Goal: Task Accomplishment & Management: Manage account settings

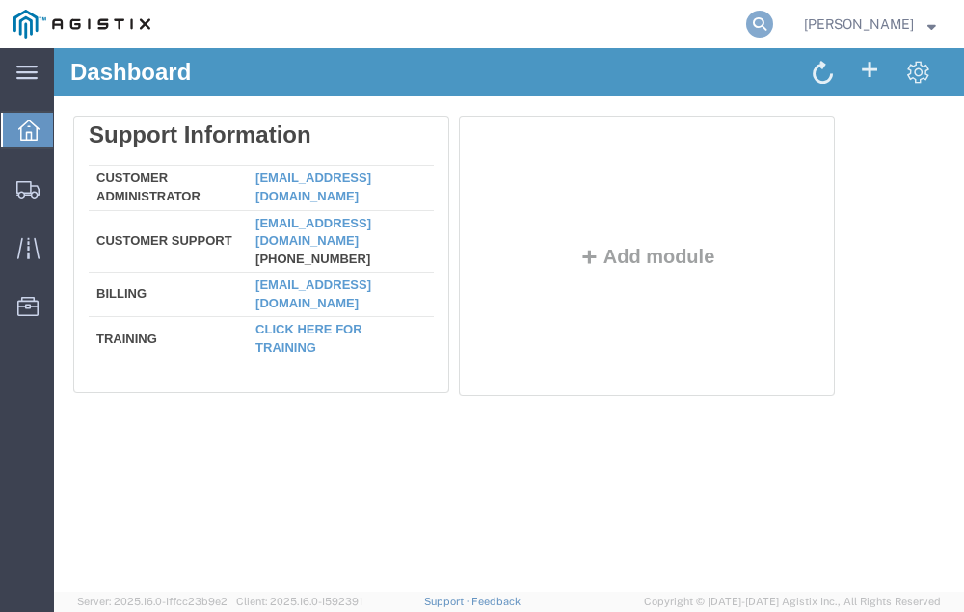
click at [773, 21] on icon at bounding box center [759, 24] width 27 height 27
type input "56474027"
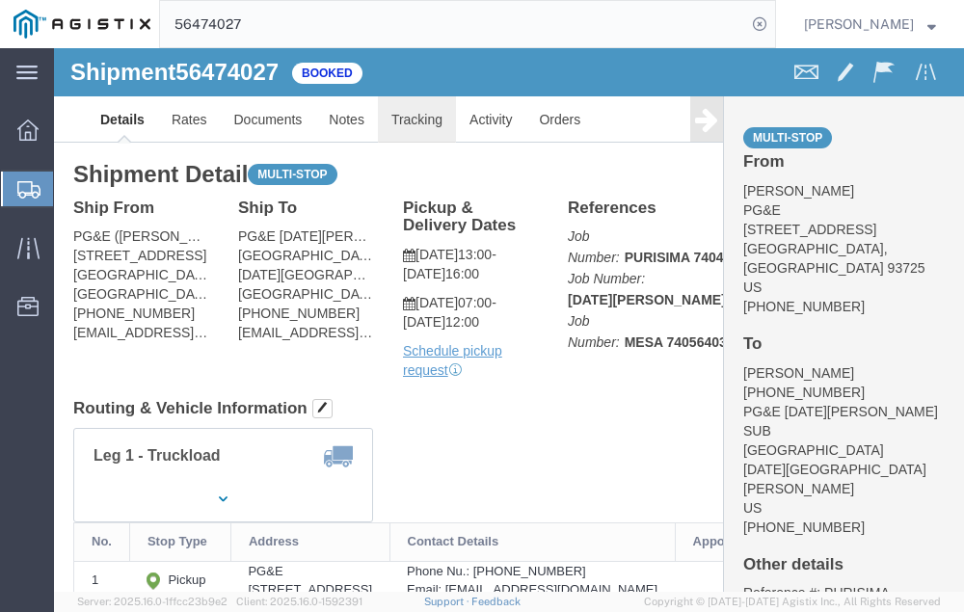
click link "Tracking"
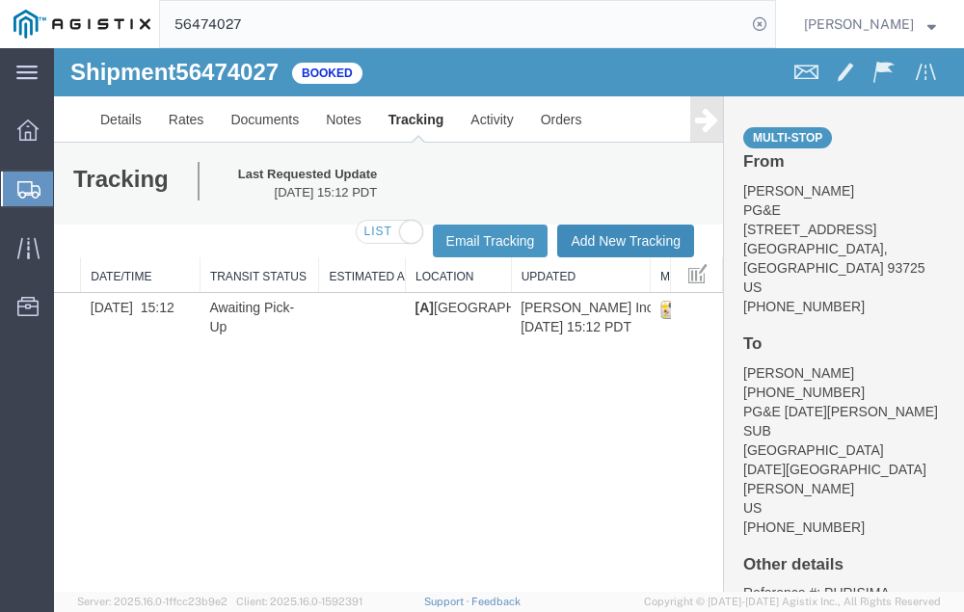
click at [601, 235] on button "Add New Tracking" at bounding box center [625, 241] width 137 height 33
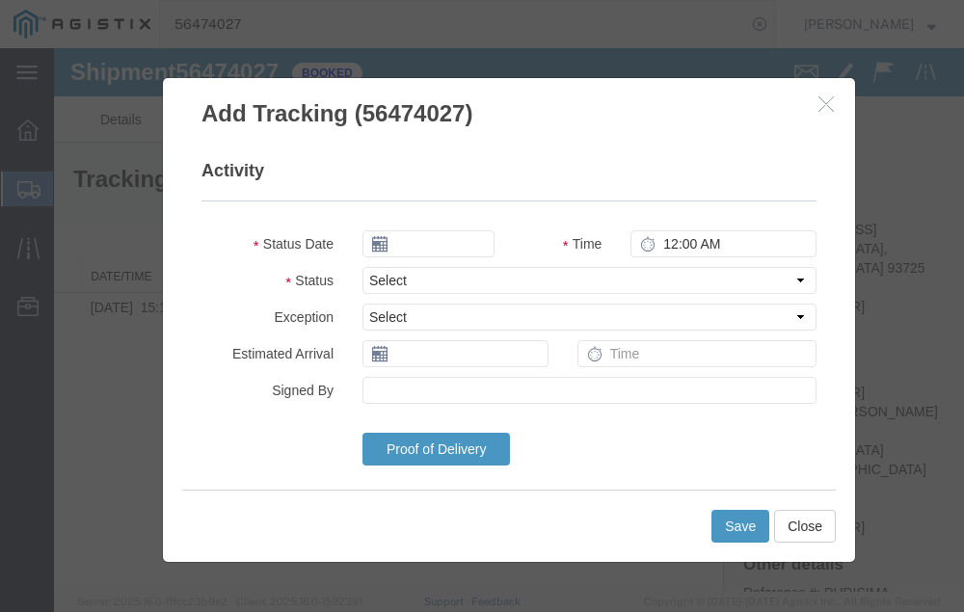
type input "[DATE]"
type input "6:00 PM"
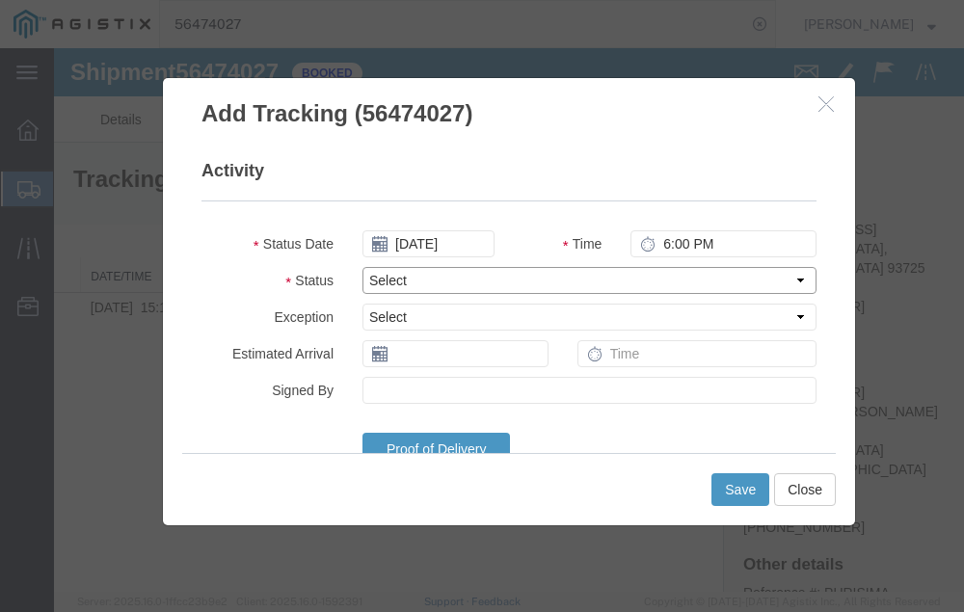
click at [436, 280] on select "Select Arrival Notice Available Arrival Notice Imported Arrive at Delivery Loca…" at bounding box center [589, 280] width 454 height 27
select select "DELIVRED"
click at [362, 267] on select "Select Arrival Notice Available Arrival Notice Imported Arrive at Delivery Loca…" at bounding box center [589, 280] width 454 height 27
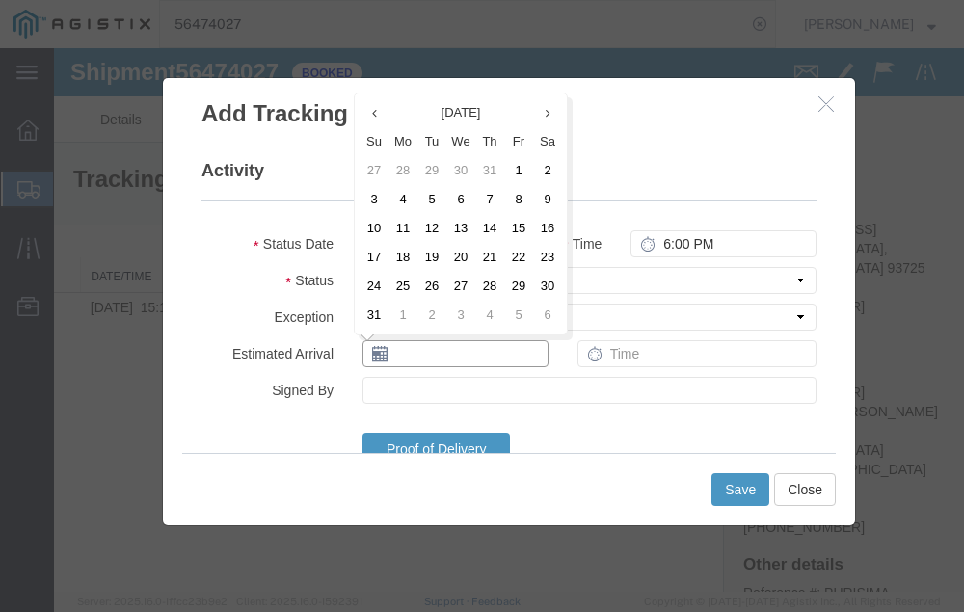
click at [410, 356] on input "text" at bounding box center [455, 353] width 186 height 27
click at [461, 222] on td "13" at bounding box center [460, 228] width 29 height 29
type input "[DATE]"
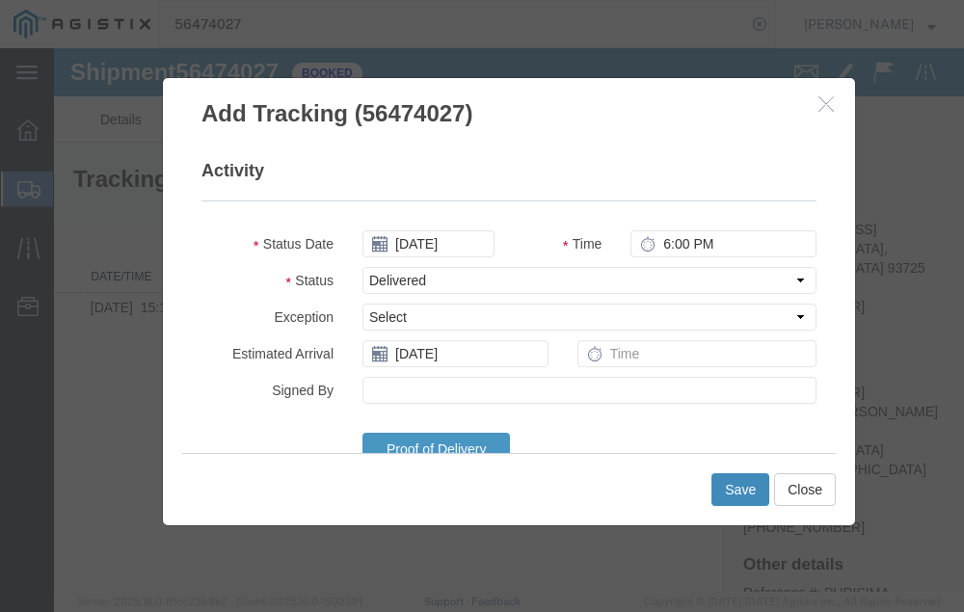
click at [731, 482] on button "Save" at bounding box center [740, 489] width 58 height 33
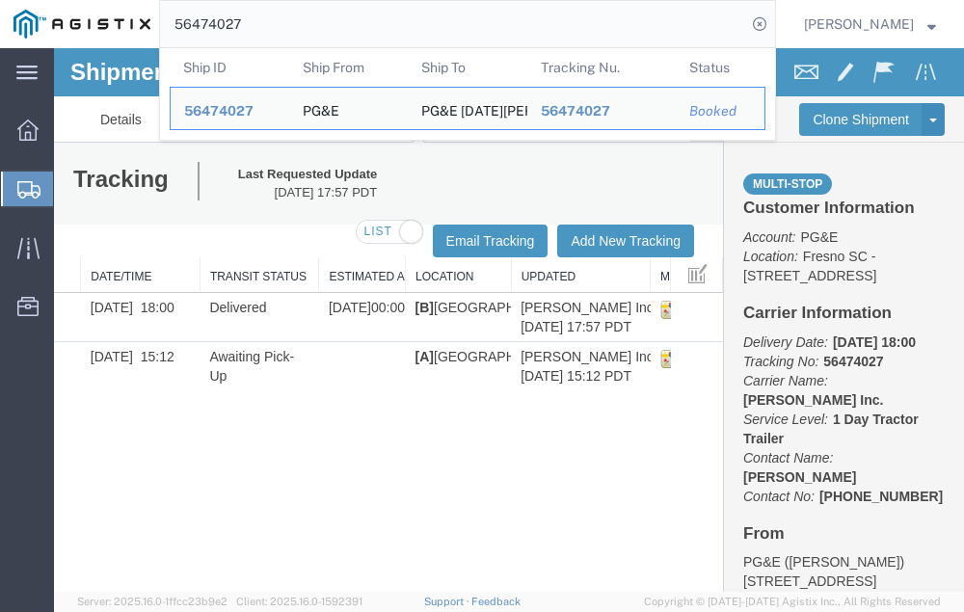
click at [288, 18] on input "56474027" at bounding box center [453, 24] width 586 height 46
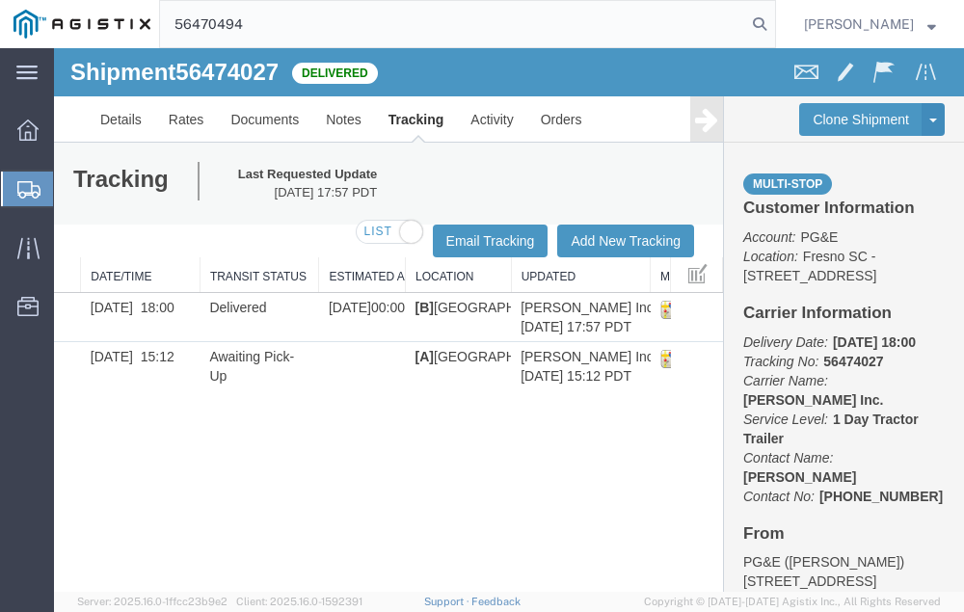
type input "56470494"
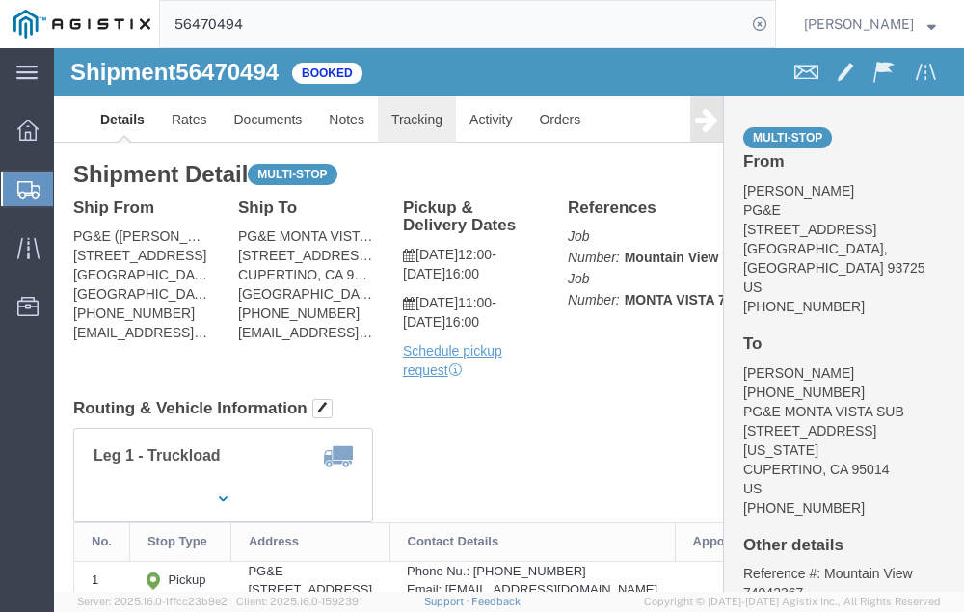
click link "Tracking"
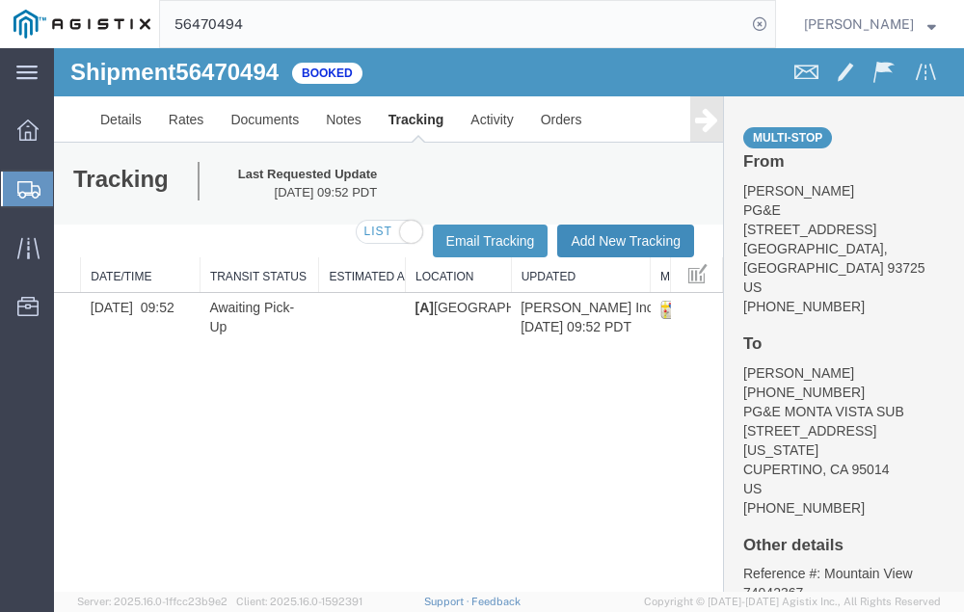
click at [602, 228] on button "Add New Tracking" at bounding box center [625, 241] width 137 height 33
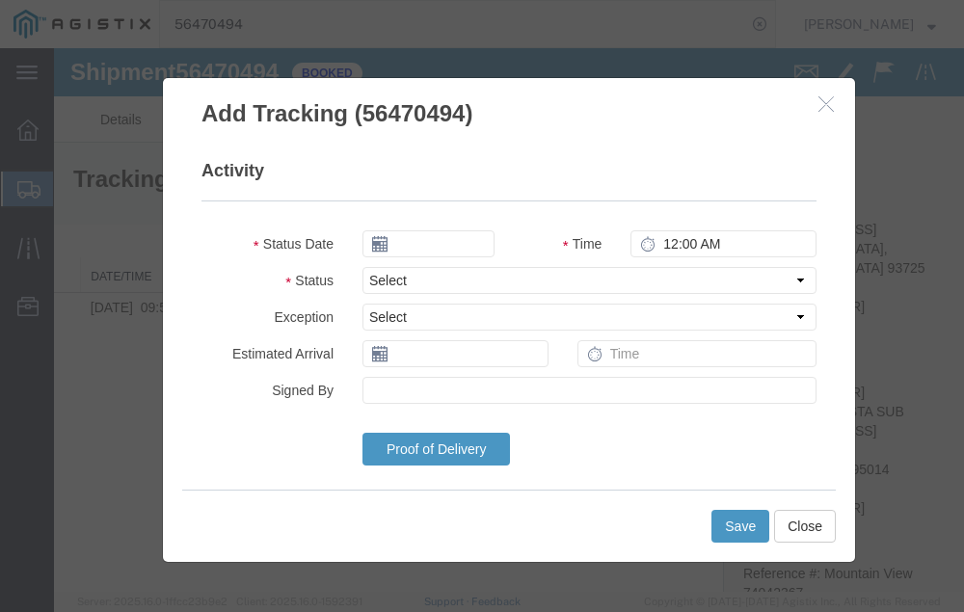
type input "[DATE]"
type input "6:00 PM"
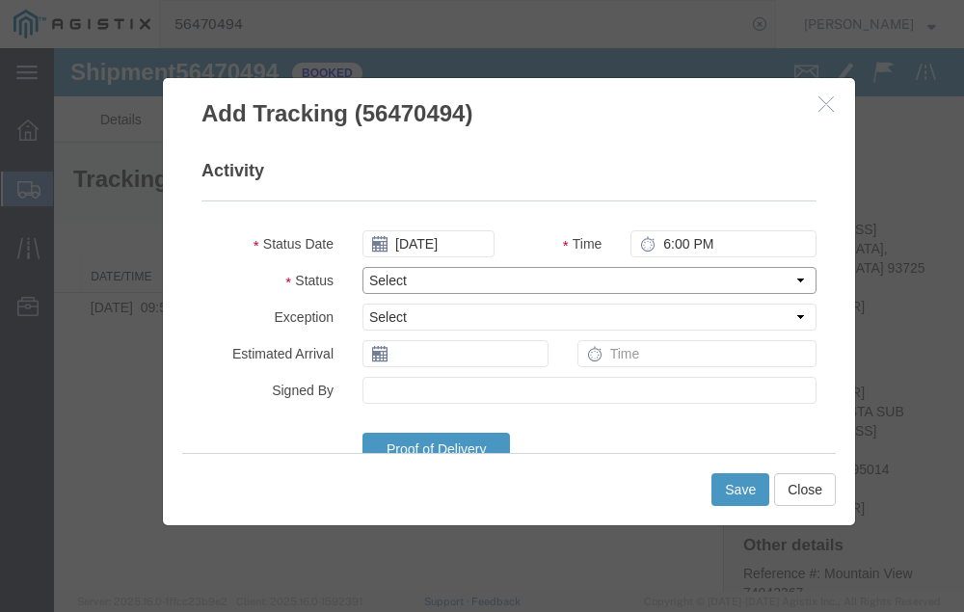
click at [449, 275] on select "Select Arrival Notice Available Arrival Notice Imported Arrive at Delivery Loca…" at bounding box center [589, 280] width 454 height 27
select select "DELIVRED"
click at [362, 267] on select "Select Arrival Notice Available Arrival Notice Imported Arrive at Delivery Loca…" at bounding box center [589, 280] width 454 height 27
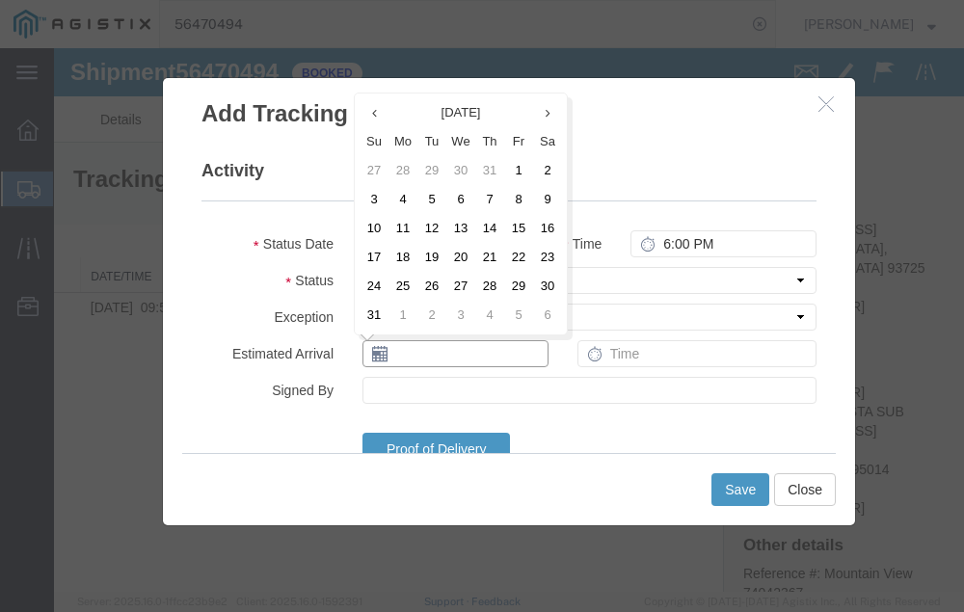
click at [433, 355] on input "text" at bounding box center [455, 353] width 186 height 27
click at [464, 225] on td "13" at bounding box center [460, 228] width 29 height 29
type input "[DATE]"
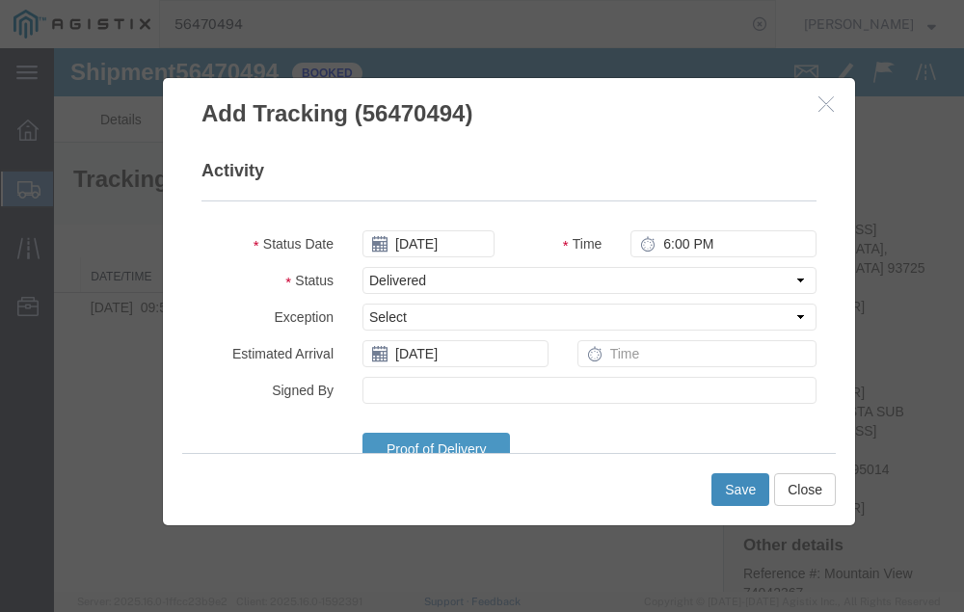
click at [735, 484] on button "Save" at bounding box center [740, 489] width 58 height 33
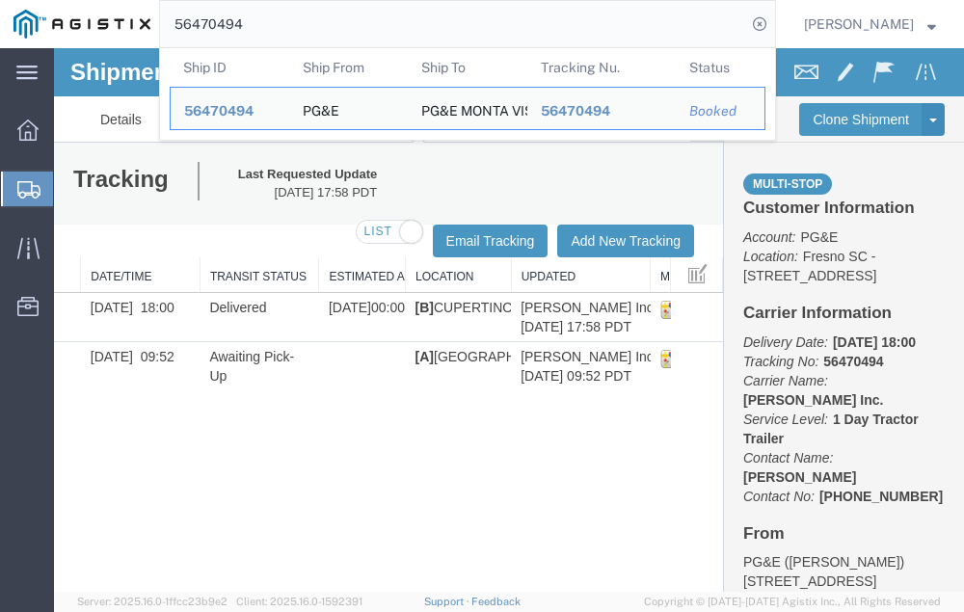
click at [292, 26] on input "56470494" at bounding box center [453, 24] width 586 height 46
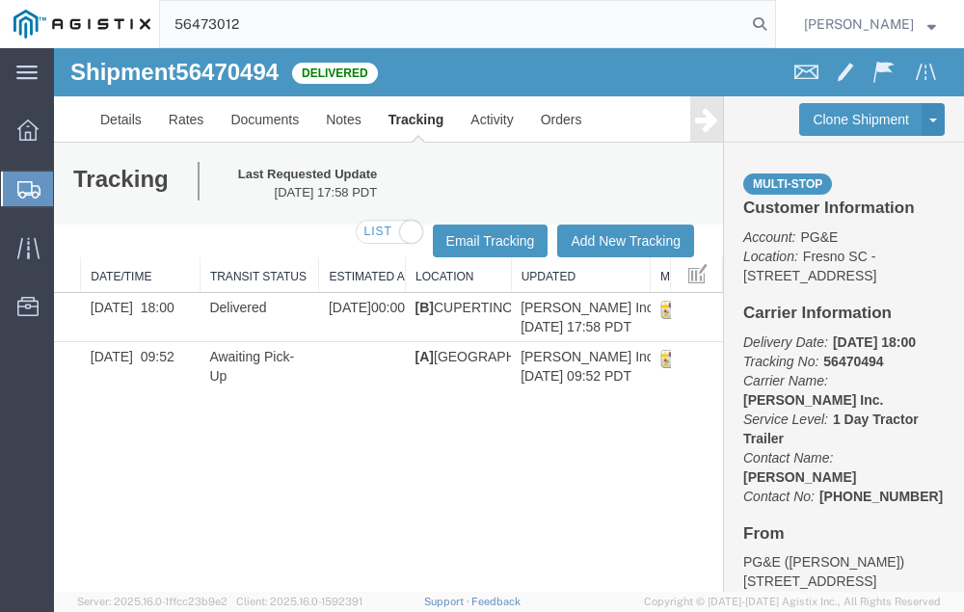
type input "56473012"
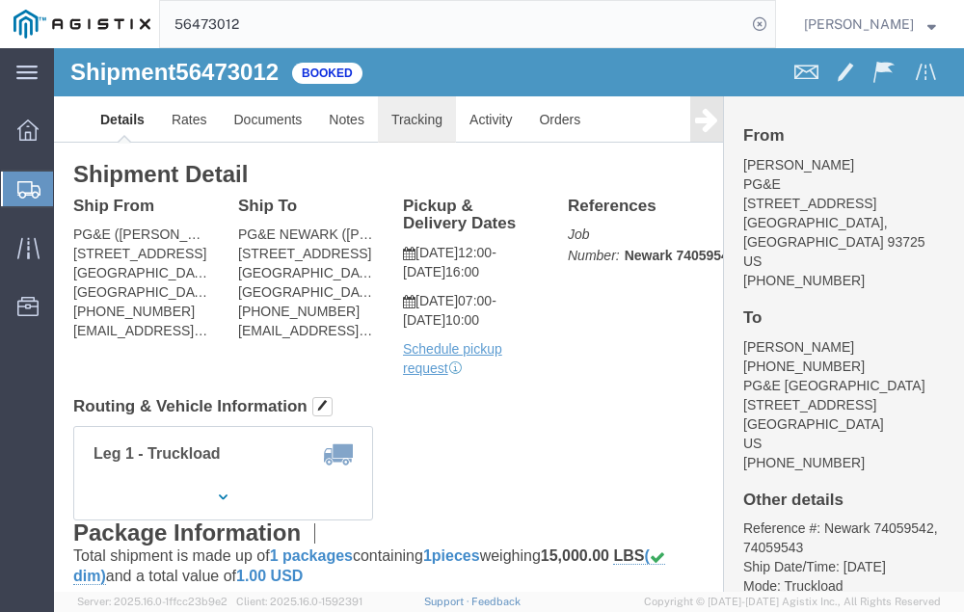
click link "Tracking"
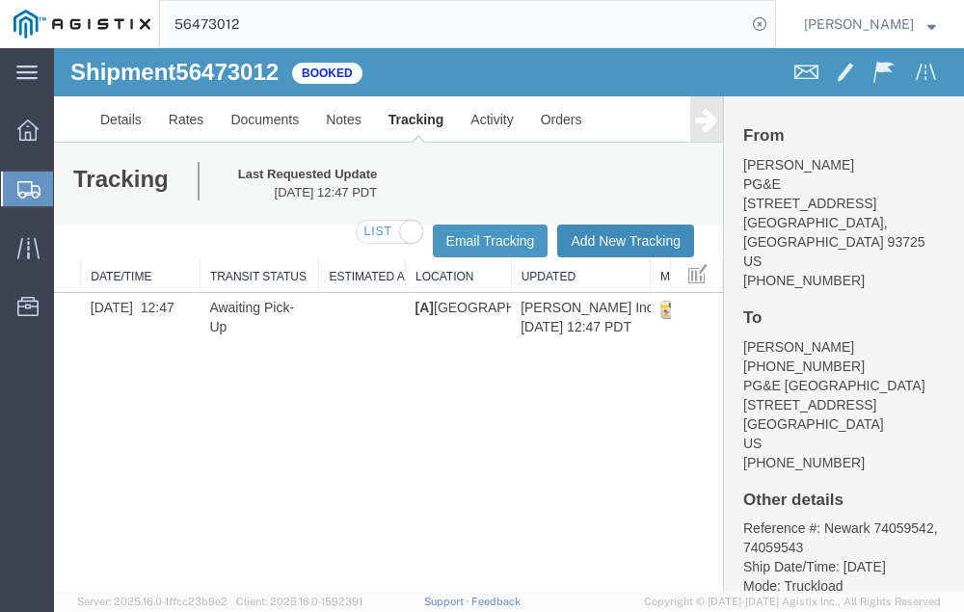
click at [601, 238] on button "Add New Tracking" at bounding box center [625, 241] width 137 height 33
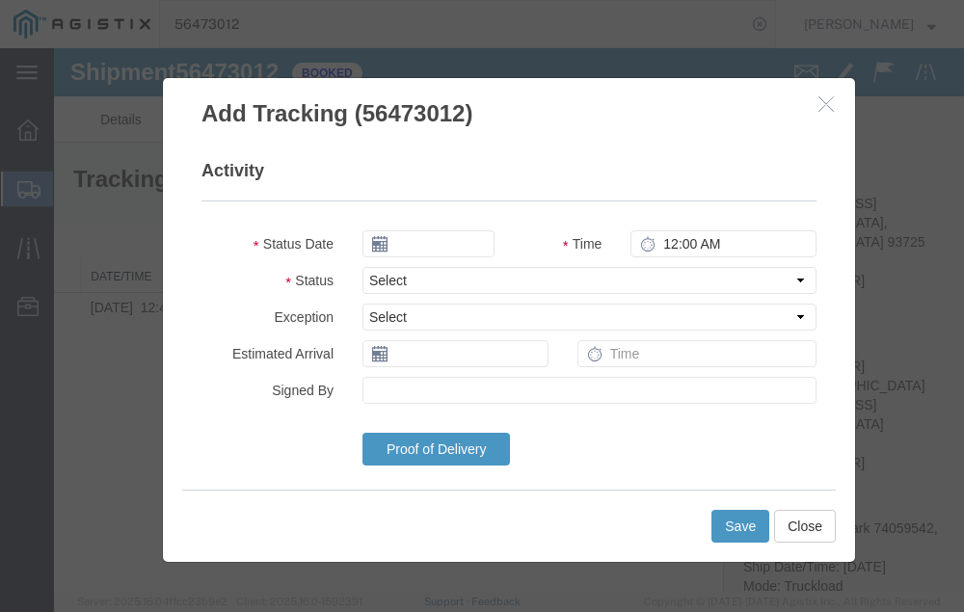
type input "[DATE]"
type input "6:00 PM"
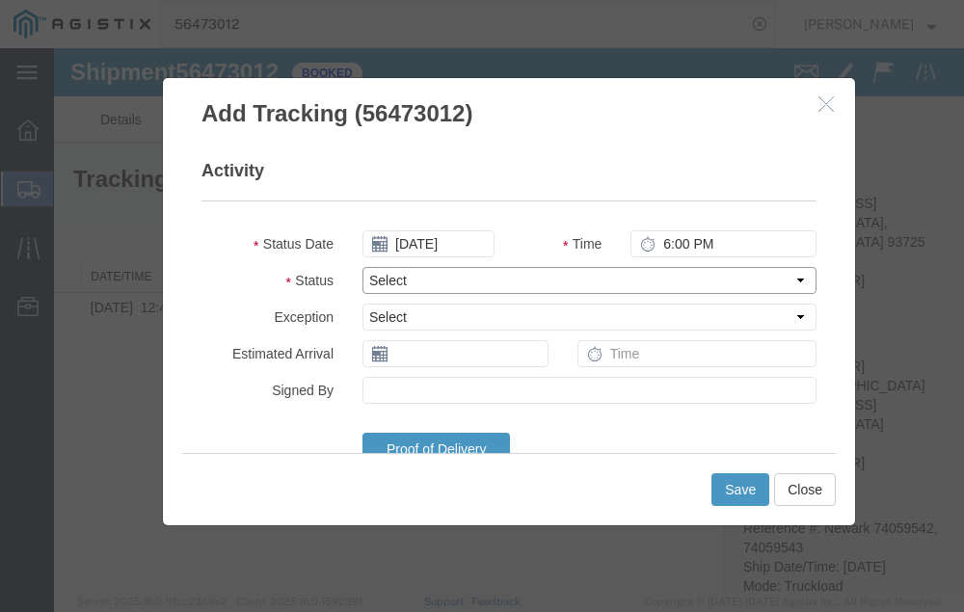
click at [442, 282] on select "Select Arrival Notice Available Arrival Notice Imported Arrive at Delivery Loca…" at bounding box center [589, 280] width 454 height 27
select select "DELIVRED"
click at [362, 267] on select "Select Arrival Notice Available Arrival Notice Imported Arrive at Delivery Loca…" at bounding box center [589, 280] width 454 height 27
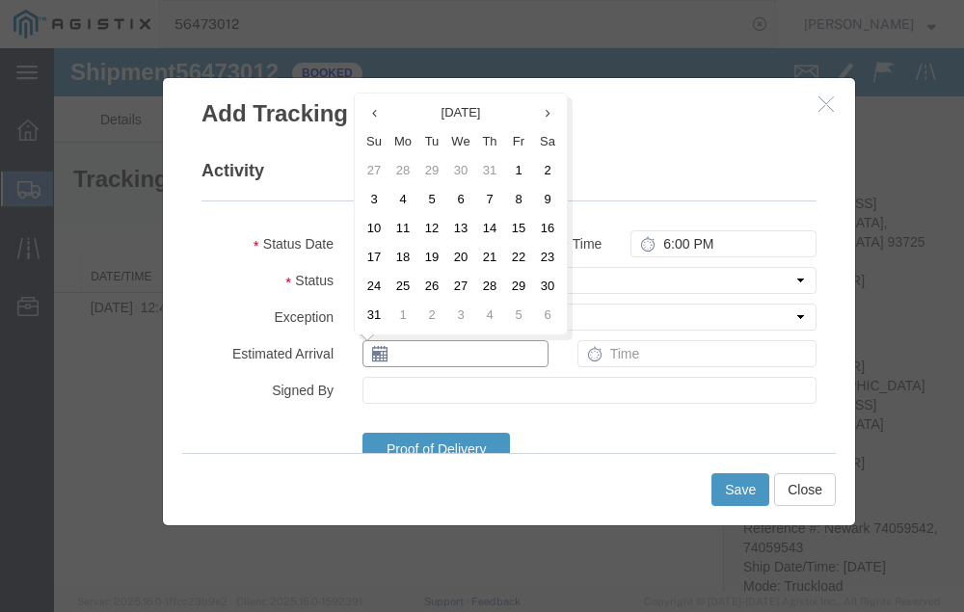
click at [435, 356] on input "text" at bounding box center [455, 353] width 186 height 27
click at [465, 220] on td "13" at bounding box center [460, 228] width 29 height 29
type input "[DATE]"
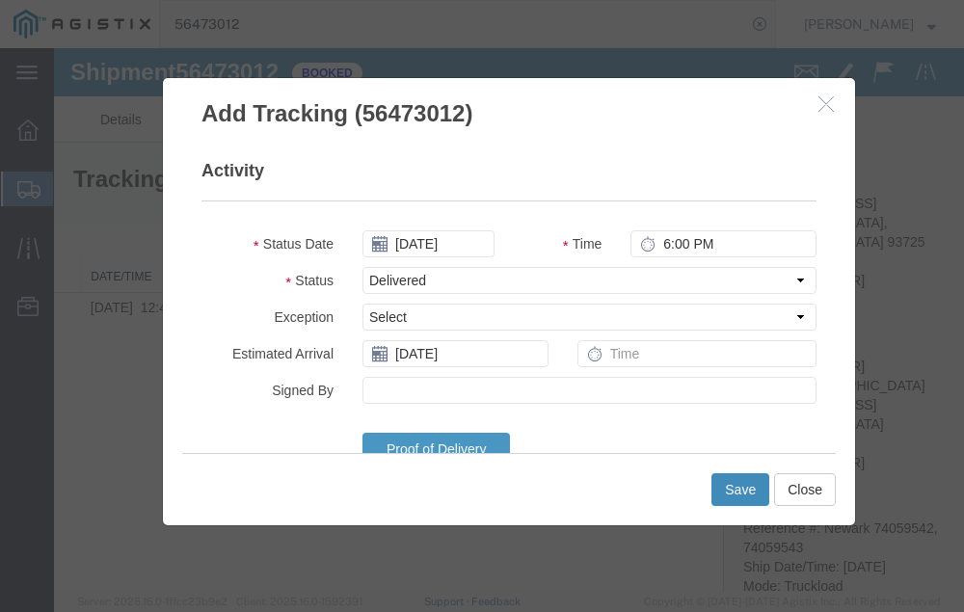
click at [734, 481] on button "Save" at bounding box center [740, 489] width 58 height 33
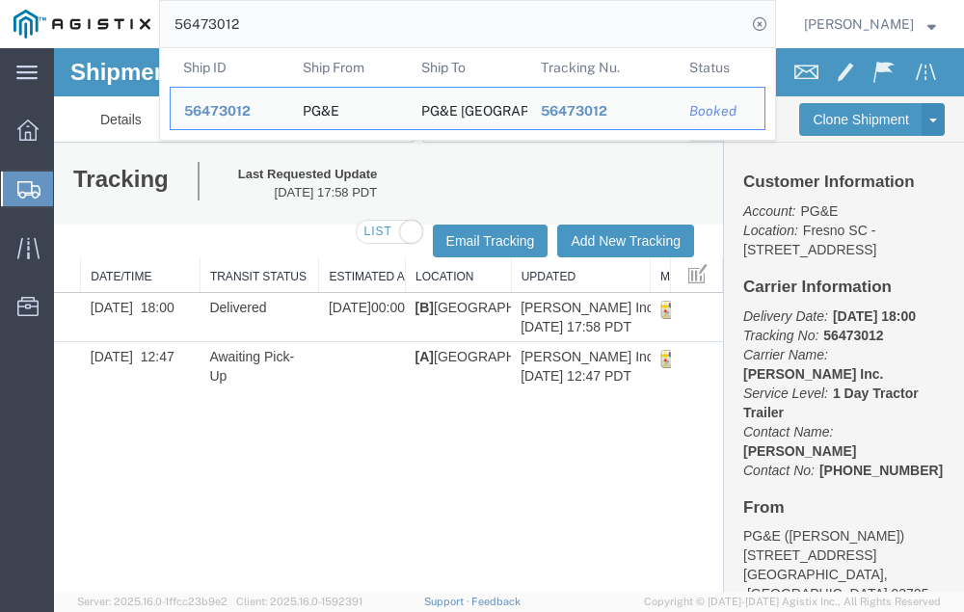
click at [310, 23] on input "56473012" at bounding box center [453, 24] width 586 height 46
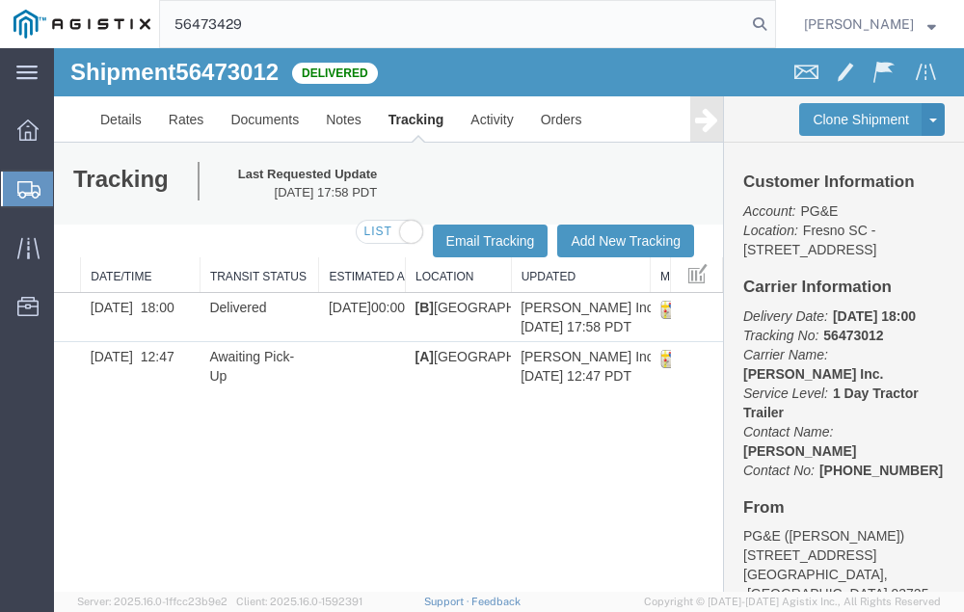
type input "56473429"
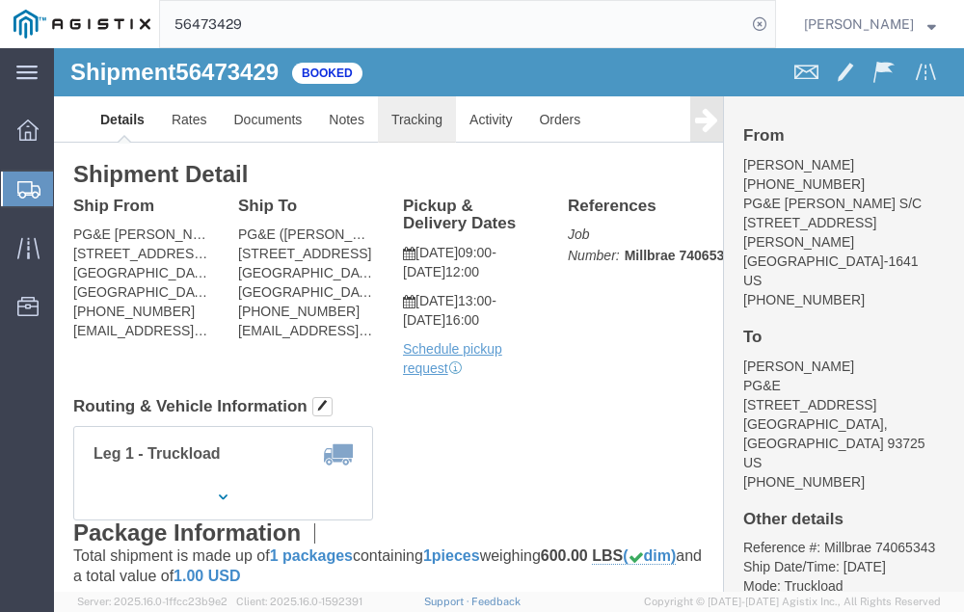
click link "Tracking"
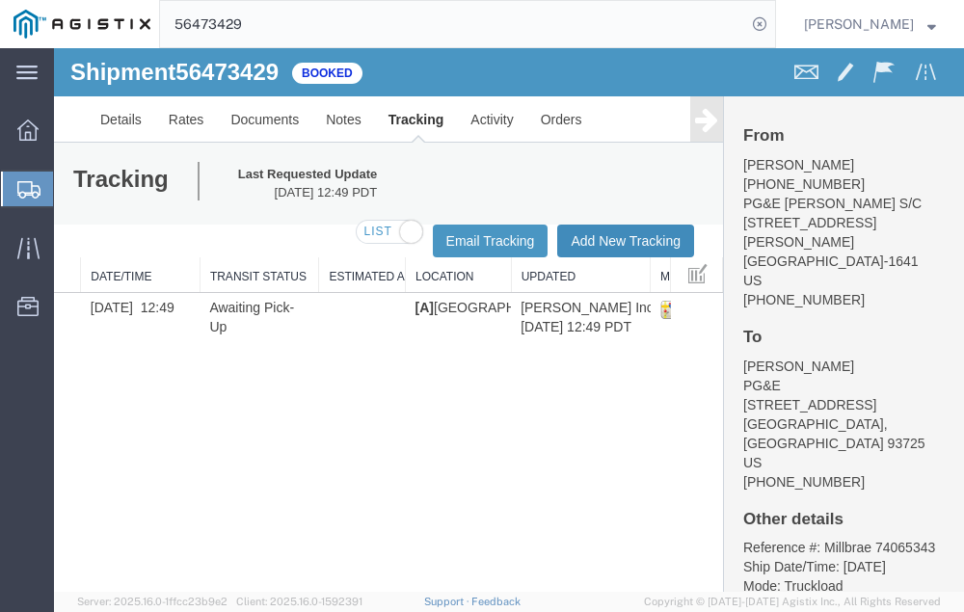
click at [601, 237] on button "Add New Tracking" at bounding box center [625, 241] width 137 height 33
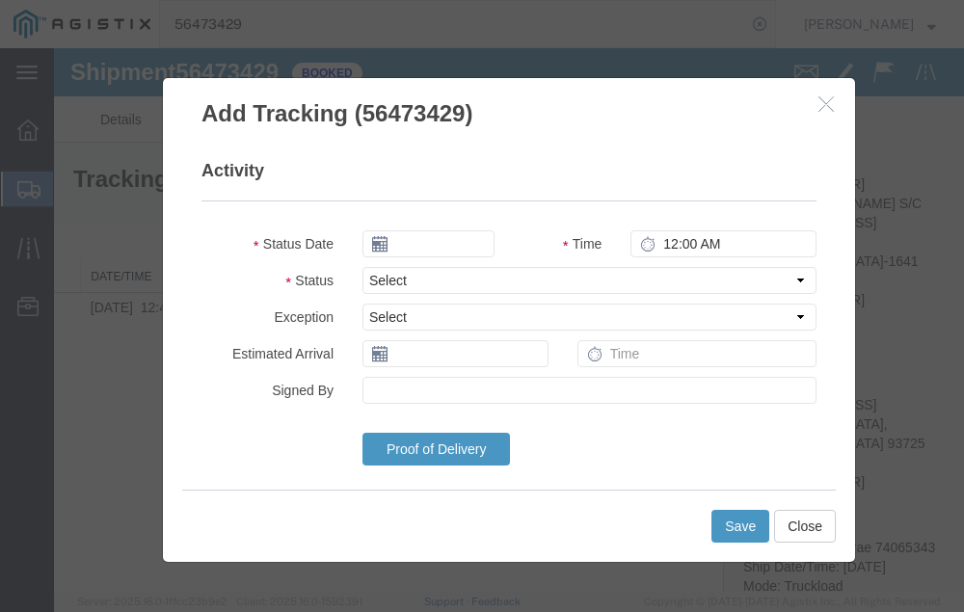
type input "[DATE]"
type input "6:00 PM"
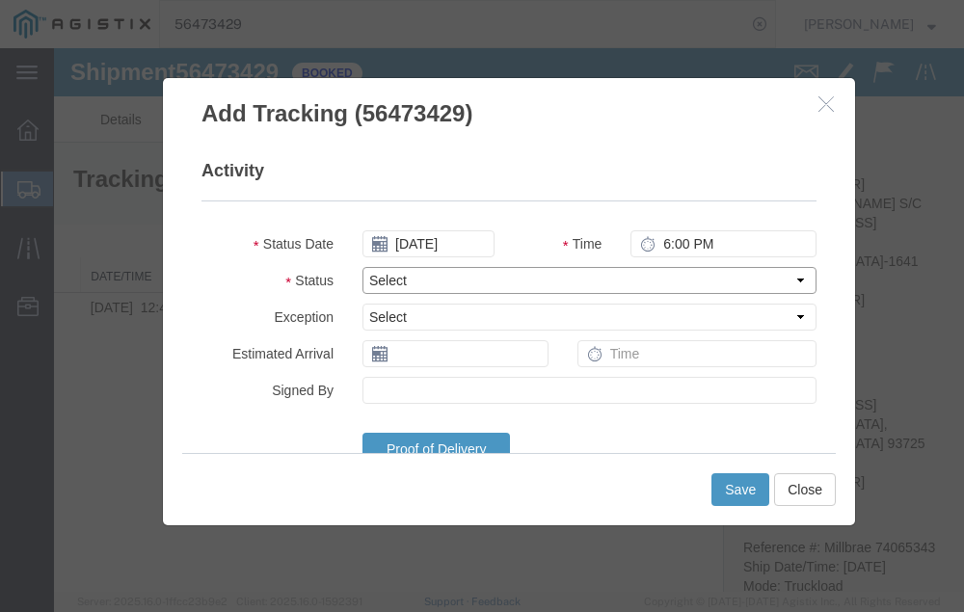
click at [432, 281] on select "Select Arrival Notice Available Arrival Notice Imported Arrive at Delivery Loca…" at bounding box center [589, 280] width 454 height 27
select select "DELIVRED"
click at [362, 267] on select "Select Arrival Notice Available Arrival Notice Imported Arrive at Delivery Loca…" at bounding box center [589, 280] width 454 height 27
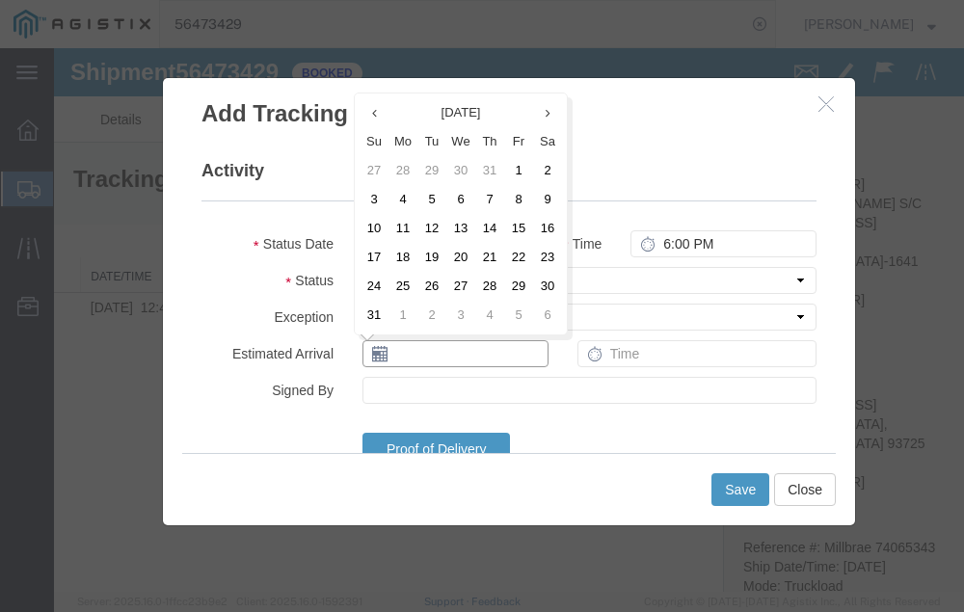
click at [418, 355] on input "text" at bounding box center [455, 353] width 186 height 27
click at [461, 228] on td "13" at bounding box center [460, 228] width 29 height 29
type input "[DATE]"
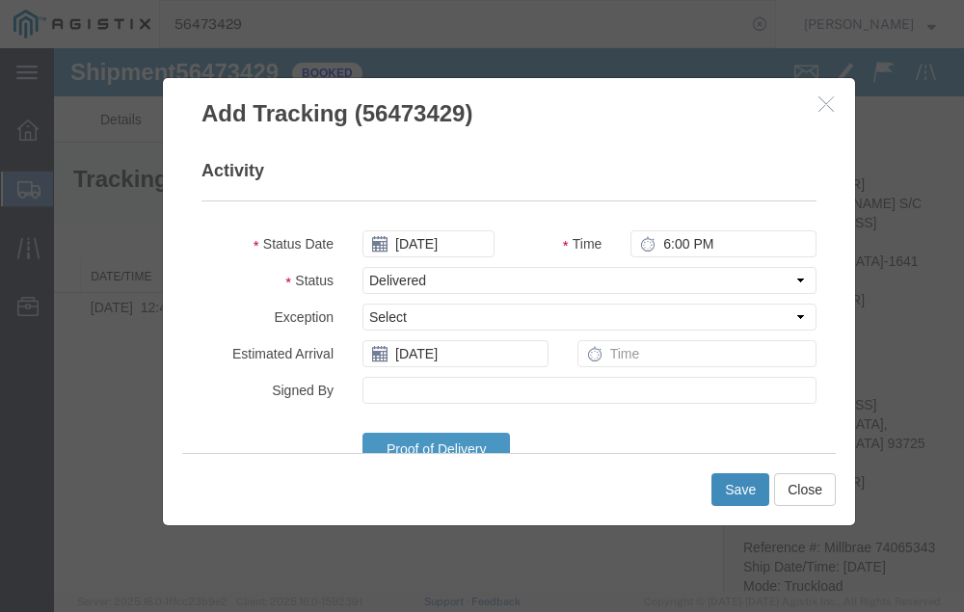
click at [726, 484] on button "Save" at bounding box center [740, 489] width 58 height 33
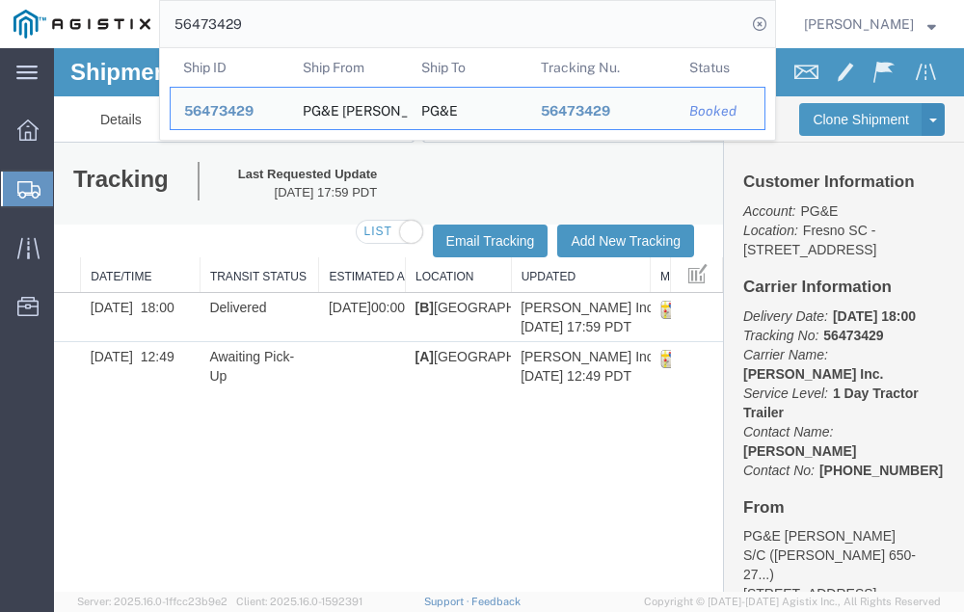
click at [290, 21] on input "56473429" at bounding box center [453, 24] width 586 height 46
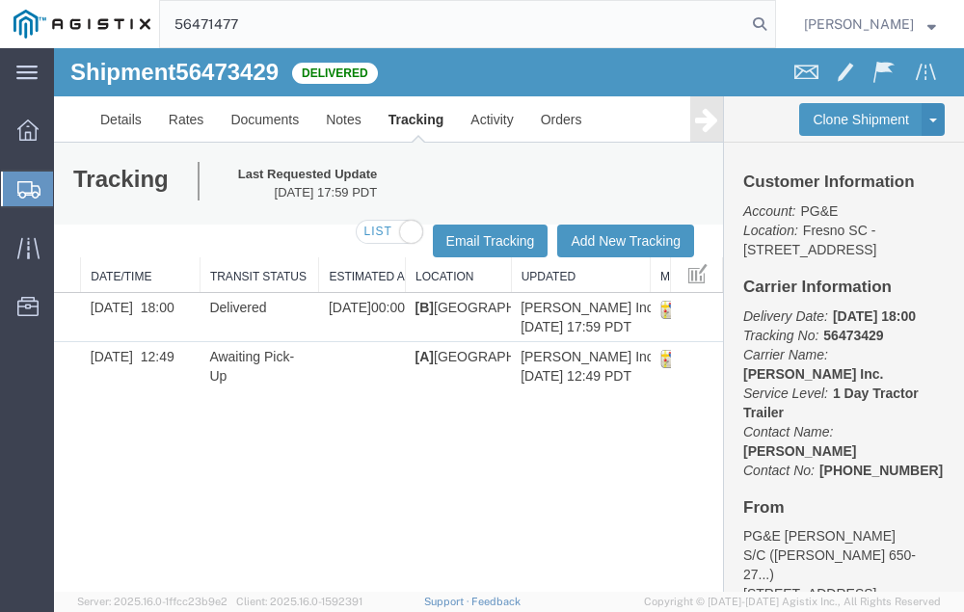
type input "56471477"
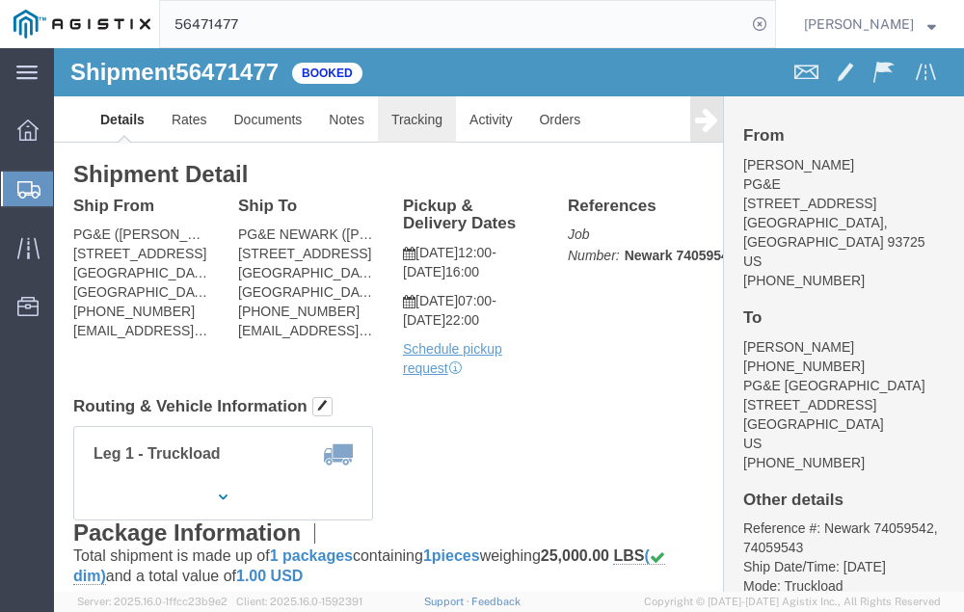
click link "Tracking"
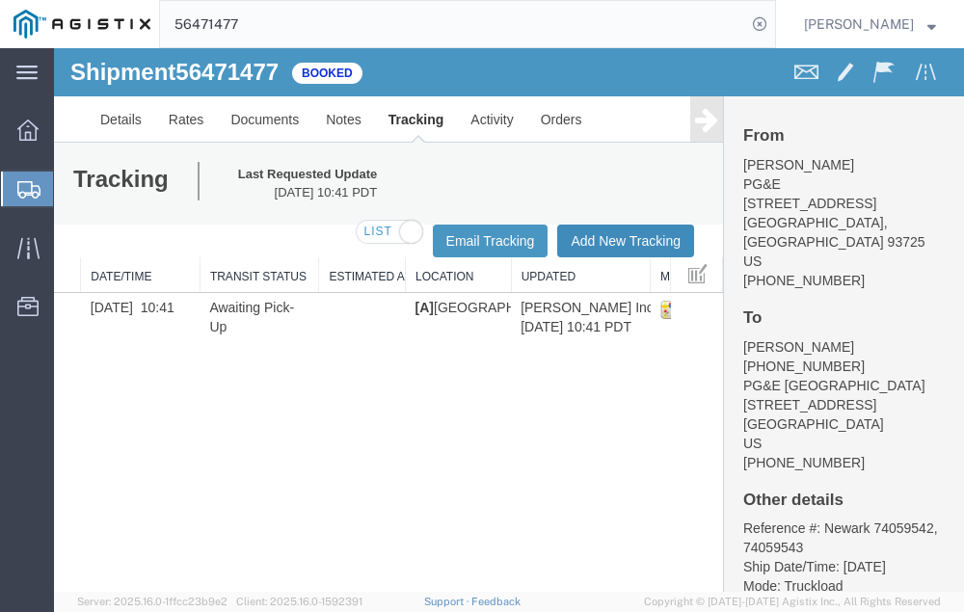
click at [598, 235] on button "Add New Tracking" at bounding box center [625, 241] width 137 height 33
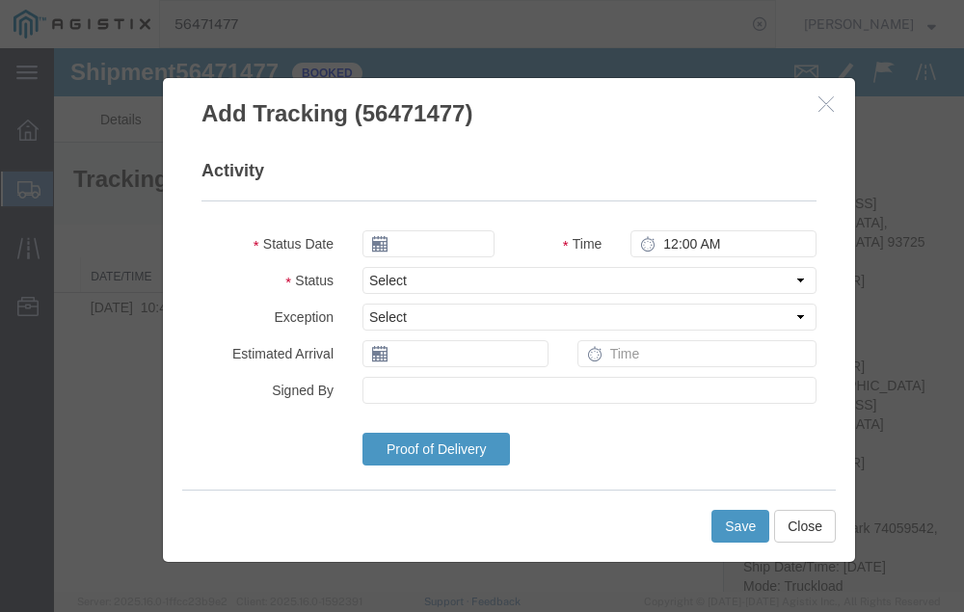
type input "[DATE]"
type input "7:00 PM"
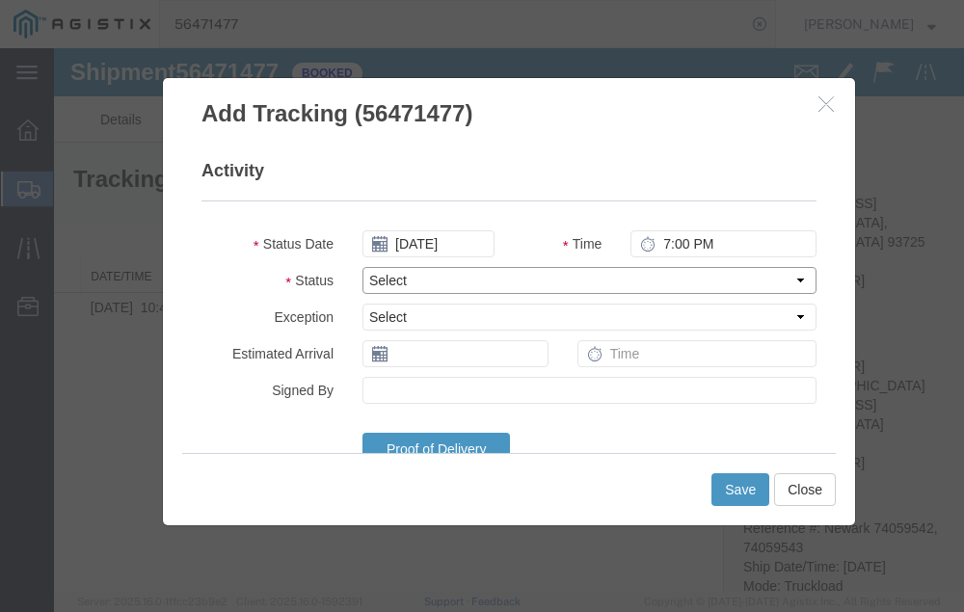
click at [450, 281] on select "Select Arrival Notice Available Arrival Notice Imported Arrive at Delivery Loca…" at bounding box center [589, 280] width 454 height 27
select select "DELIVRED"
click at [362, 267] on select "Select Arrival Notice Available Arrival Notice Imported Arrive at Delivery Loca…" at bounding box center [589, 280] width 454 height 27
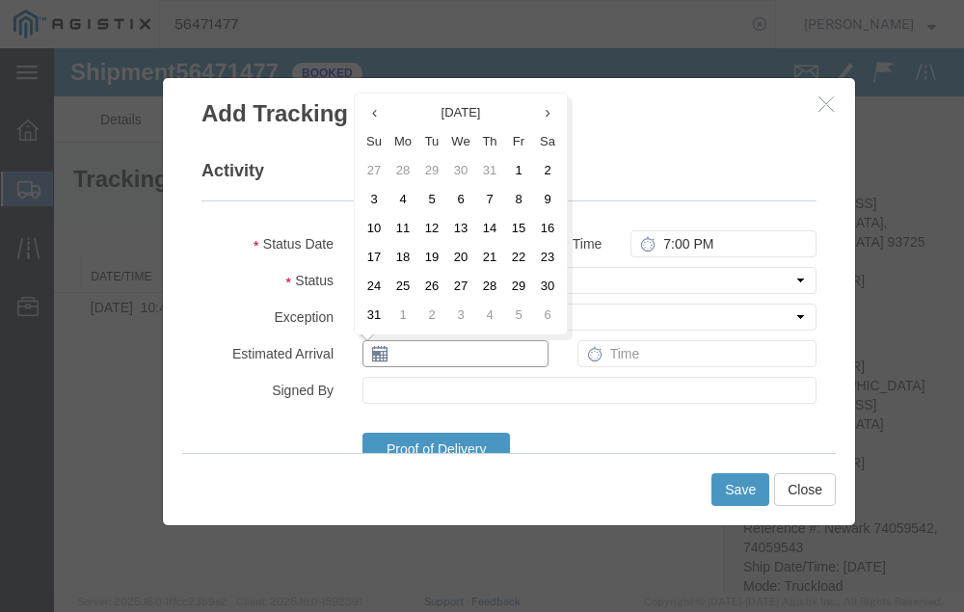
click at [417, 355] on input "text" at bounding box center [455, 353] width 186 height 27
click at [461, 225] on td "13" at bounding box center [460, 228] width 29 height 29
type input "[DATE]"
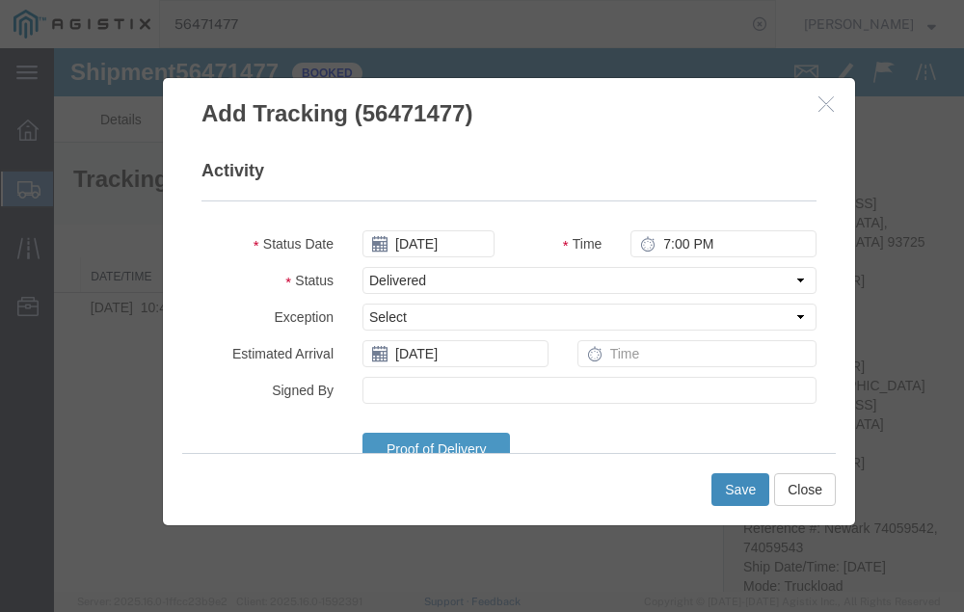
click at [738, 485] on button "Save" at bounding box center [740, 489] width 58 height 33
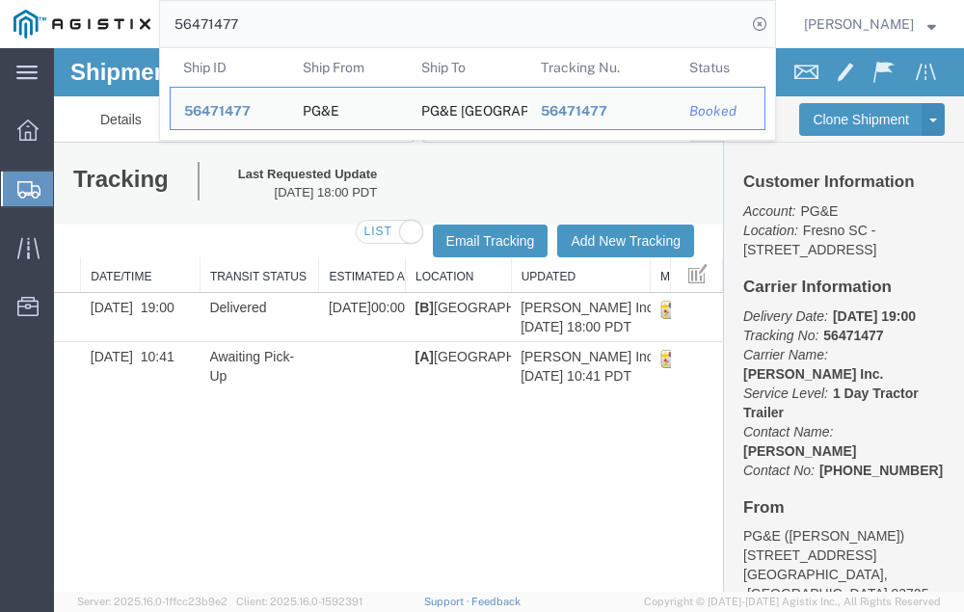
click at [286, 23] on input "56471477" at bounding box center [453, 24] width 586 height 46
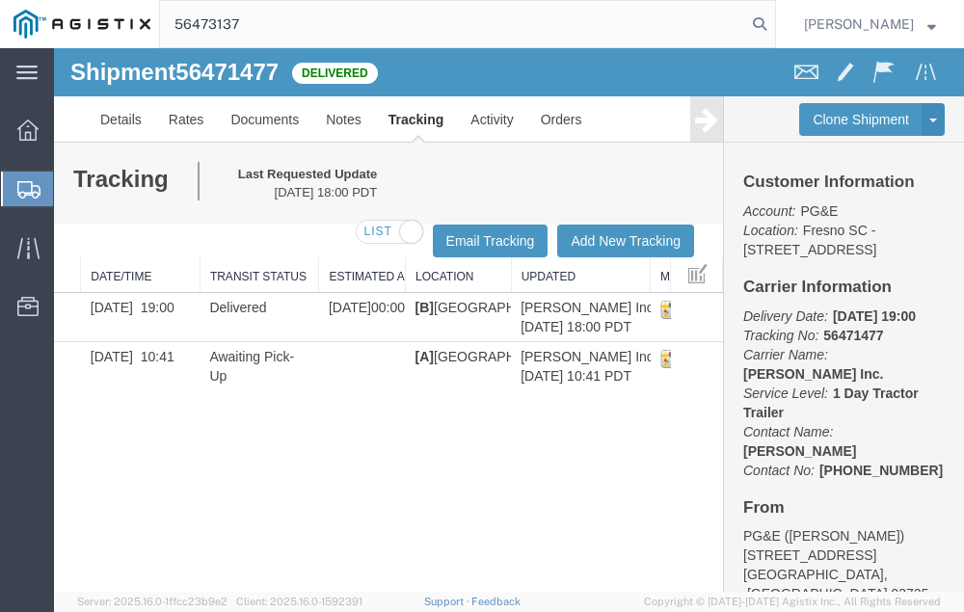
type input "56473137"
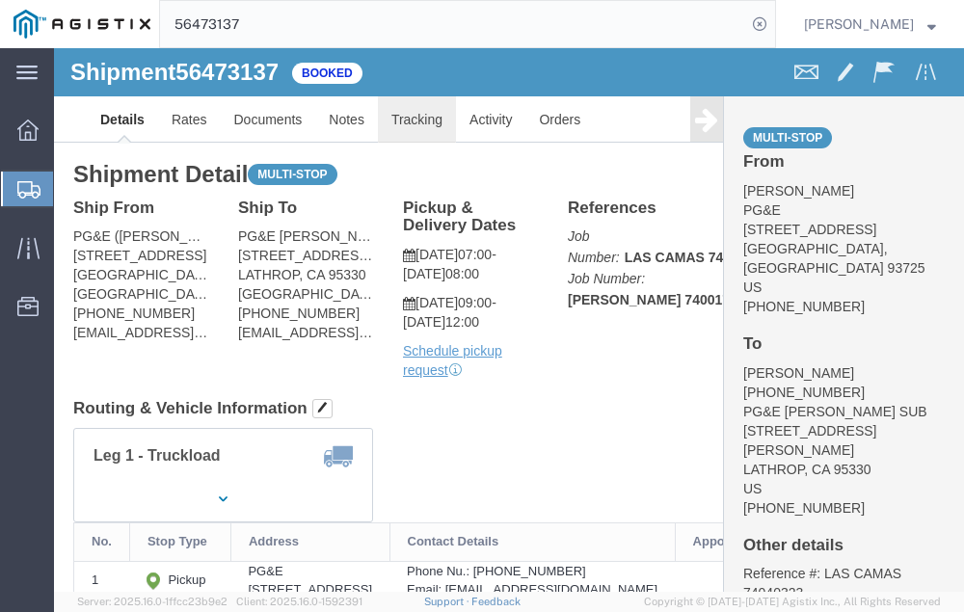
click link "Tracking"
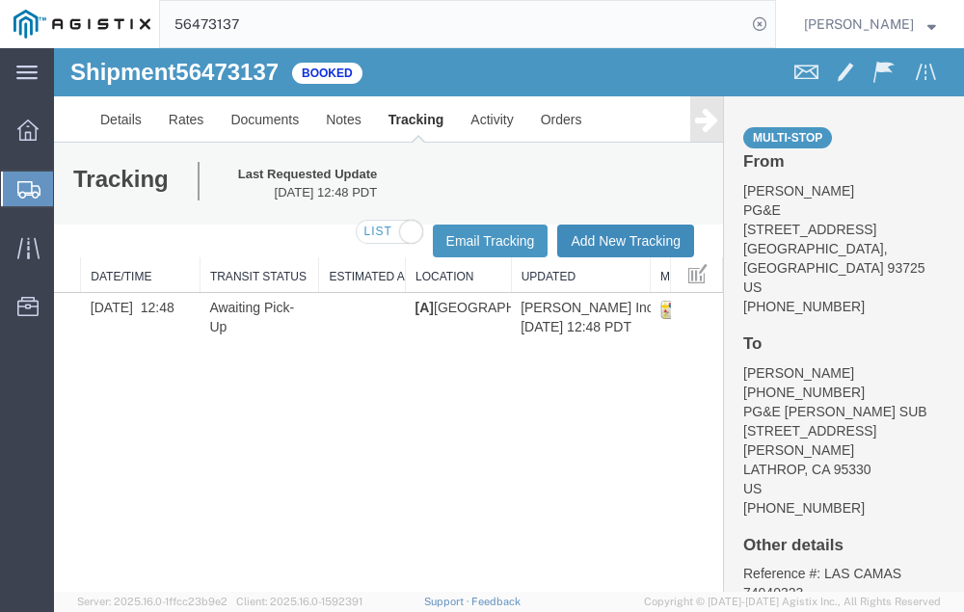
click at [604, 239] on button "Add New Tracking" at bounding box center [625, 241] width 137 height 33
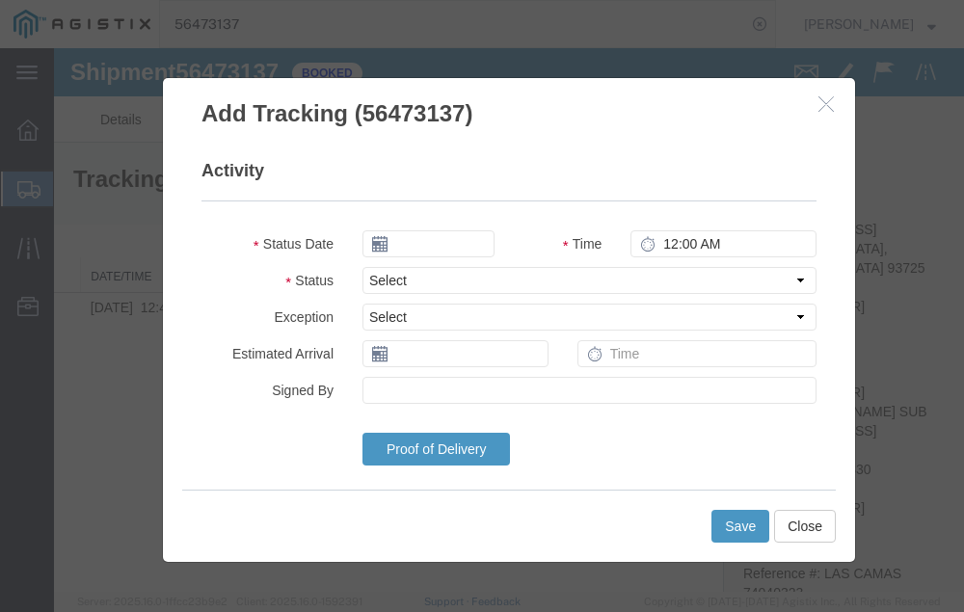
type input "[DATE]"
type input "7:00 PM"
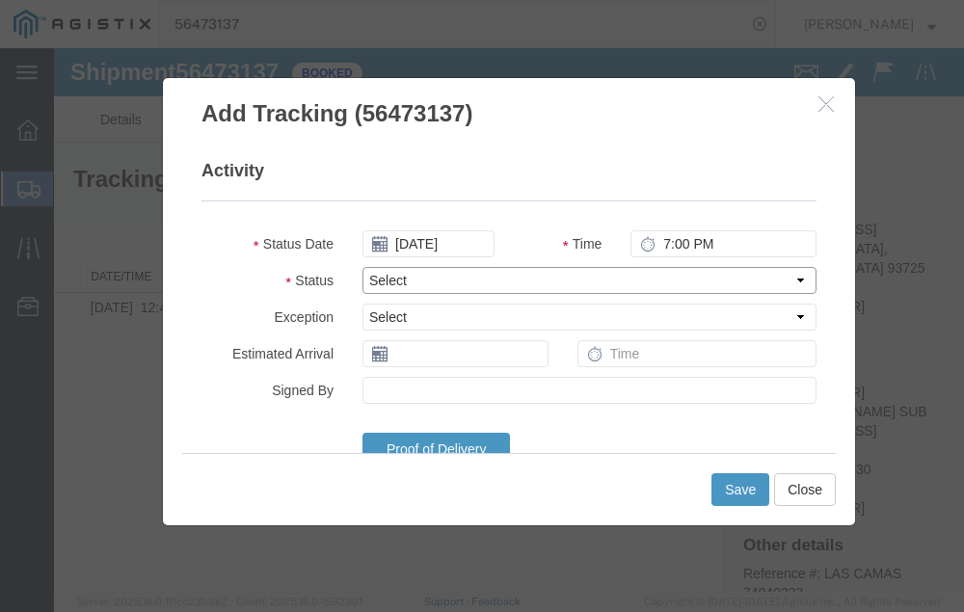
click at [457, 277] on select "Select Arrival Notice Available Arrival Notice Imported Arrive at Delivery Loca…" at bounding box center [589, 280] width 454 height 27
select select "DELIVRED"
click at [362, 267] on select "Select Arrival Notice Available Arrival Notice Imported Arrive at Delivery Loca…" at bounding box center [589, 280] width 454 height 27
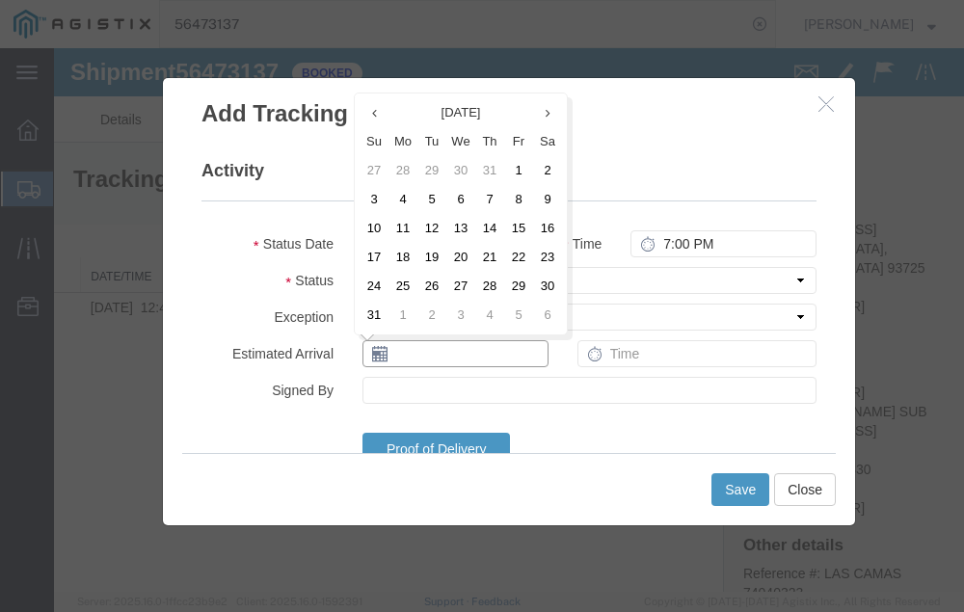
click at [424, 353] on input "text" at bounding box center [455, 353] width 186 height 27
click at [459, 229] on td "13" at bounding box center [460, 228] width 29 height 29
type input "[DATE]"
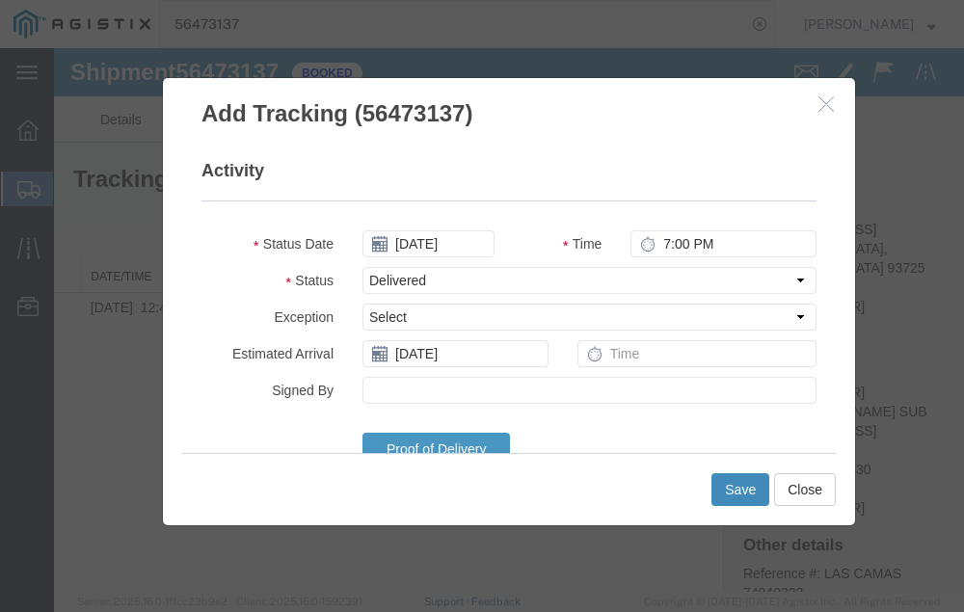
click at [735, 489] on button "Save" at bounding box center [740, 489] width 58 height 33
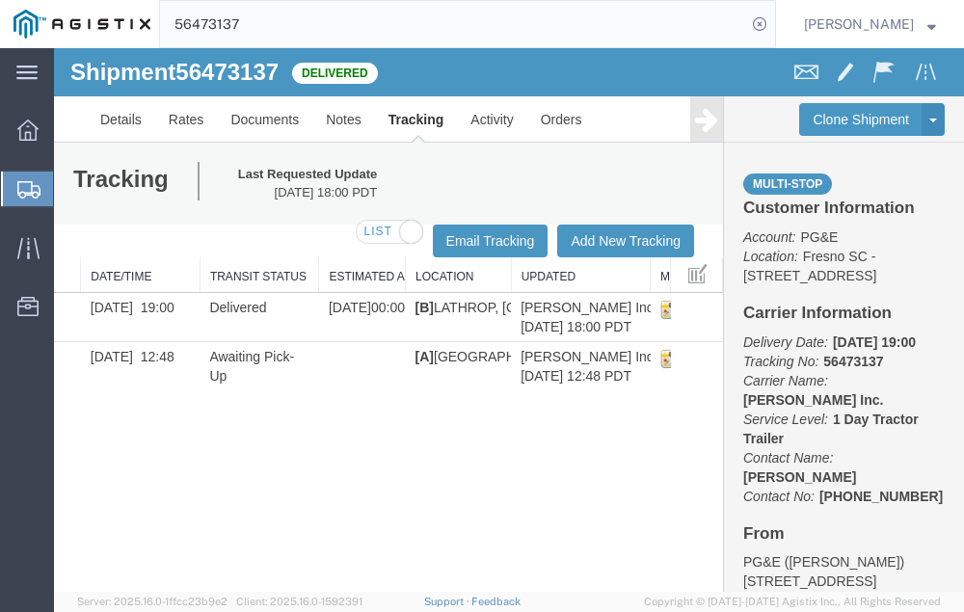
click at [290, 24] on input "56473137" at bounding box center [453, 24] width 586 height 46
type input "56470760"
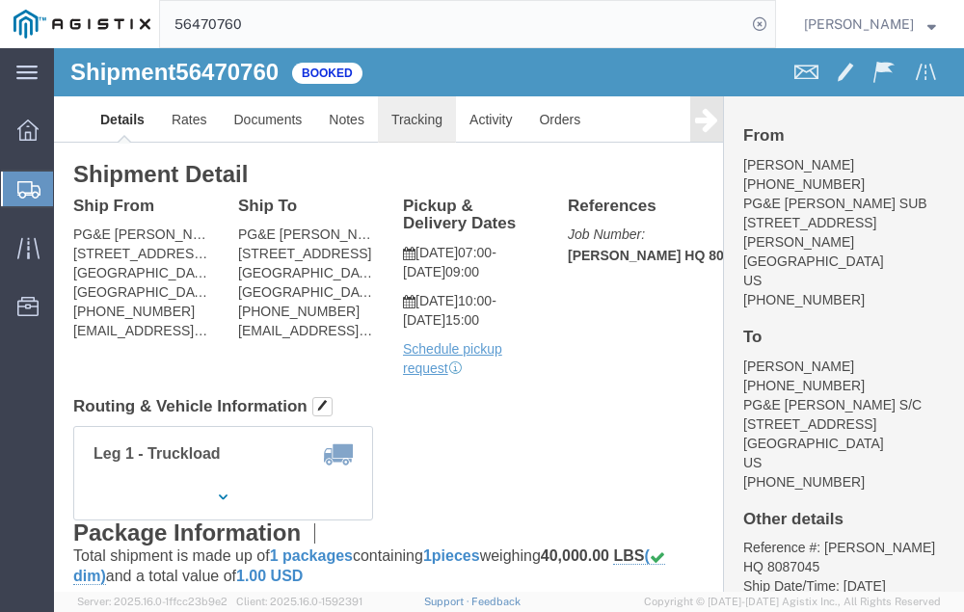
click link "Tracking"
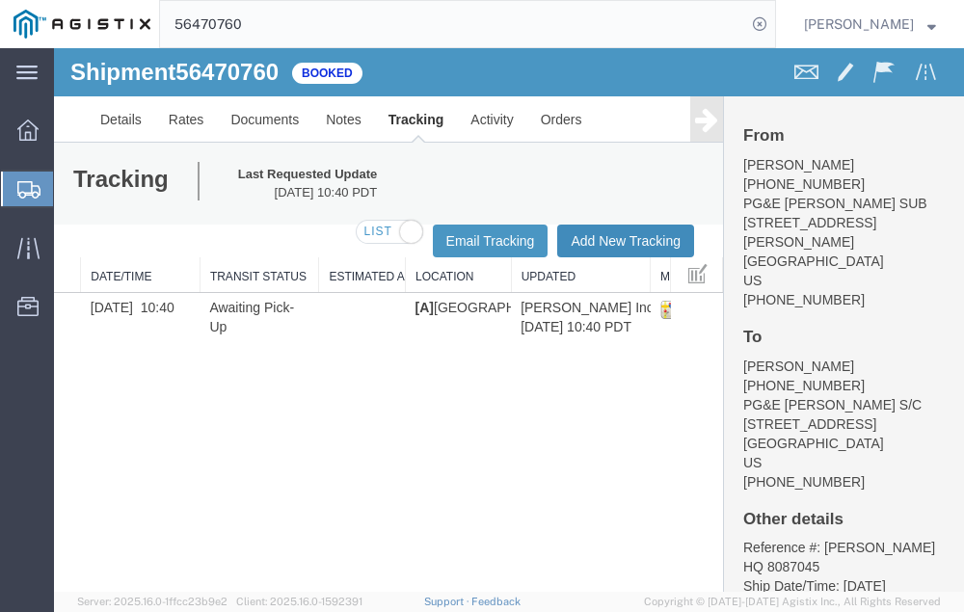
click at [597, 232] on button "Add New Tracking" at bounding box center [625, 241] width 137 height 33
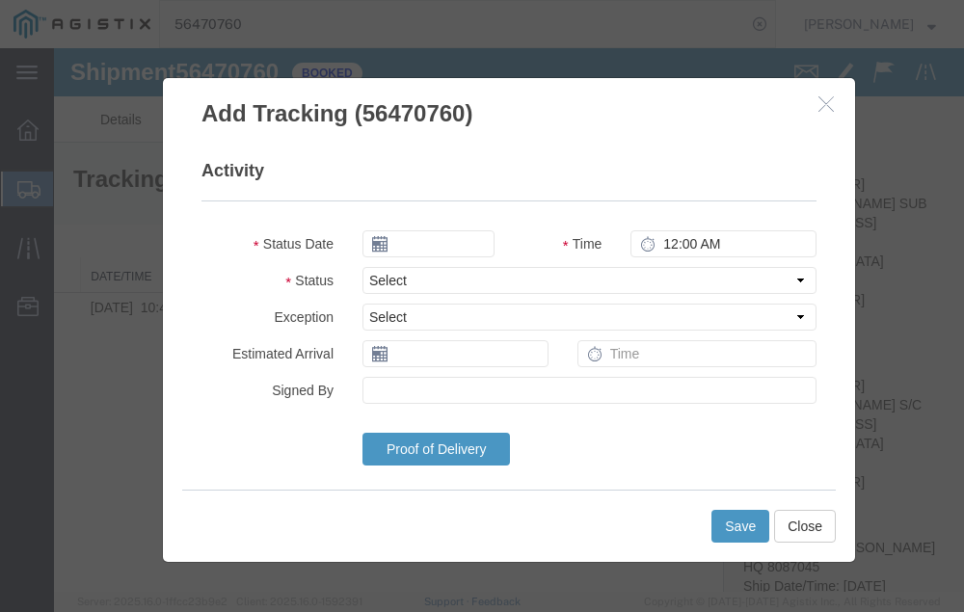
type input "[DATE]"
type input "7:00 PM"
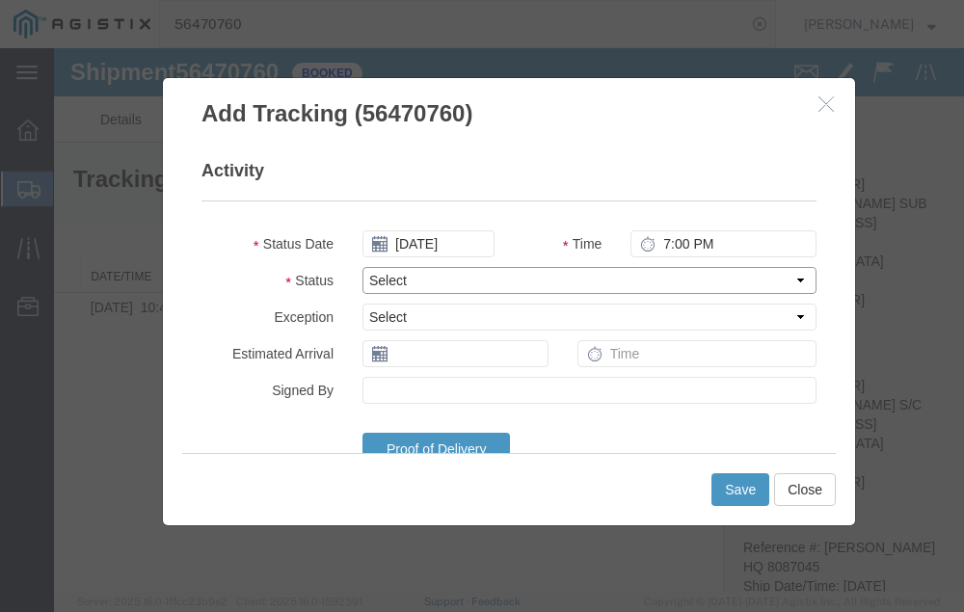
click at [449, 272] on select "Select Arrival Notice Available Arrival Notice Imported Arrive at Delivery Loca…" at bounding box center [589, 280] width 454 height 27
select select "DELIVRED"
click at [362, 267] on select "Select Arrival Notice Available Arrival Notice Imported Arrive at Delivery Loca…" at bounding box center [589, 280] width 454 height 27
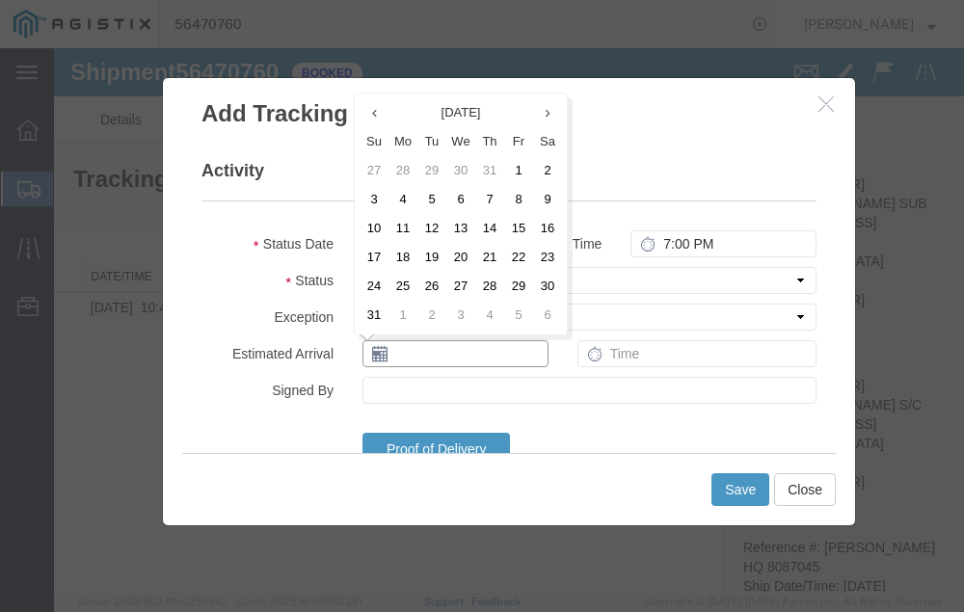
click at [425, 353] on input "text" at bounding box center [455, 353] width 186 height 27
click at [461, 225] on td "13" at bounding box center [460, 228] width 29 height 29
type input "[DATE]"
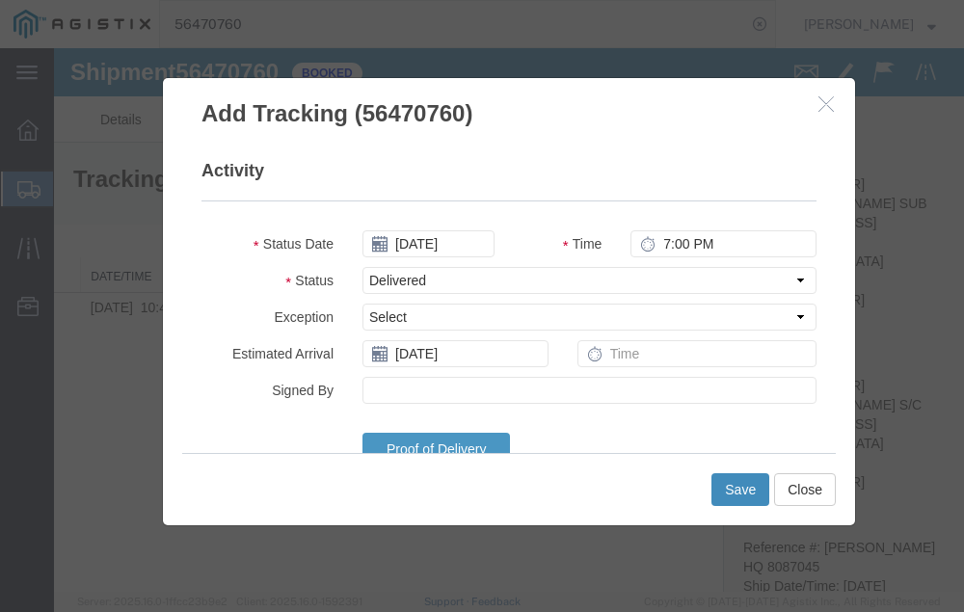
click at [737, 483] on button "Save" at bounding box center [740, 489] width 58 height 33
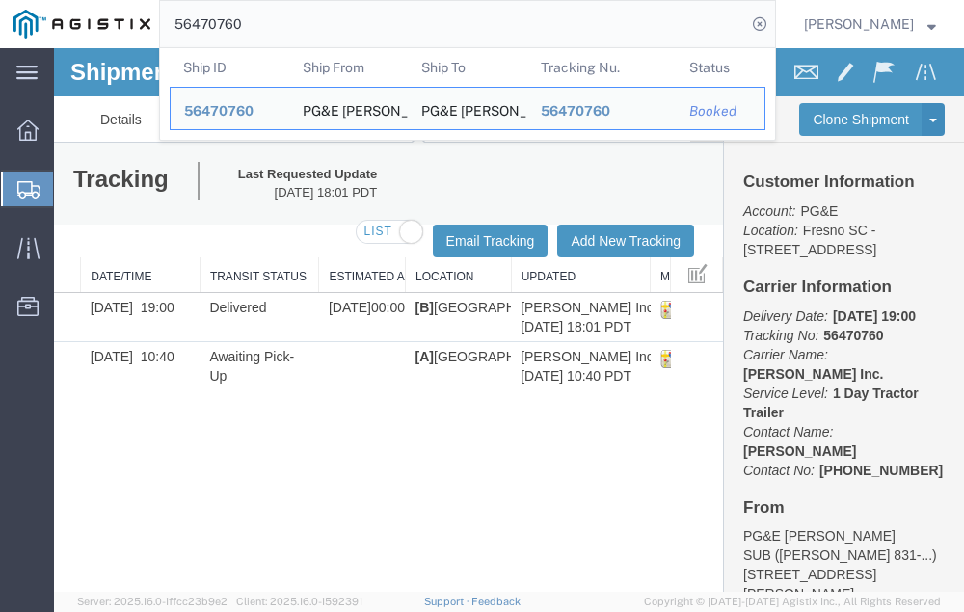
click at [302, 23] on input "56470760" at bounding box center [453, 24] width 586 height 46
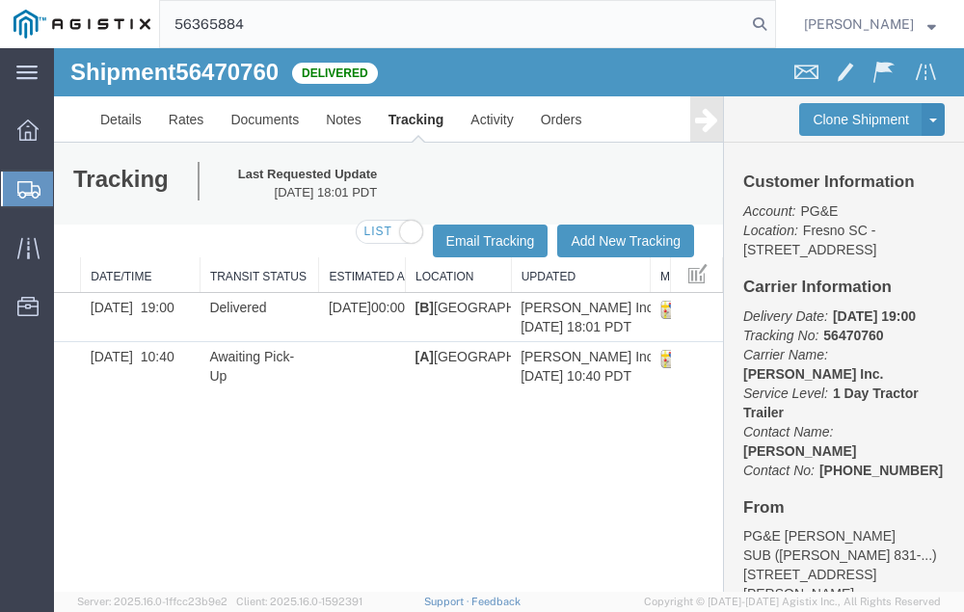
type input "56365884"
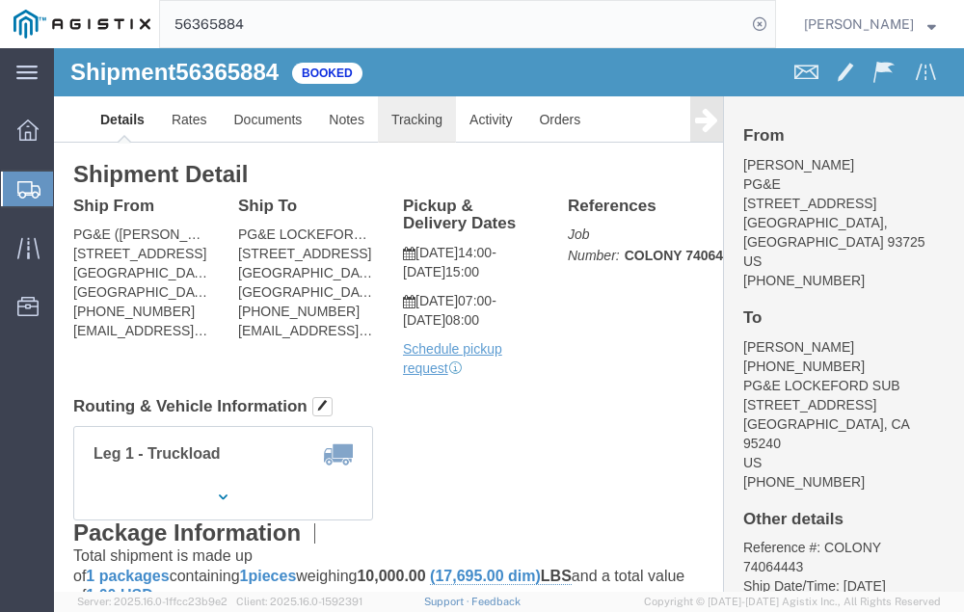
click link "Tracking"
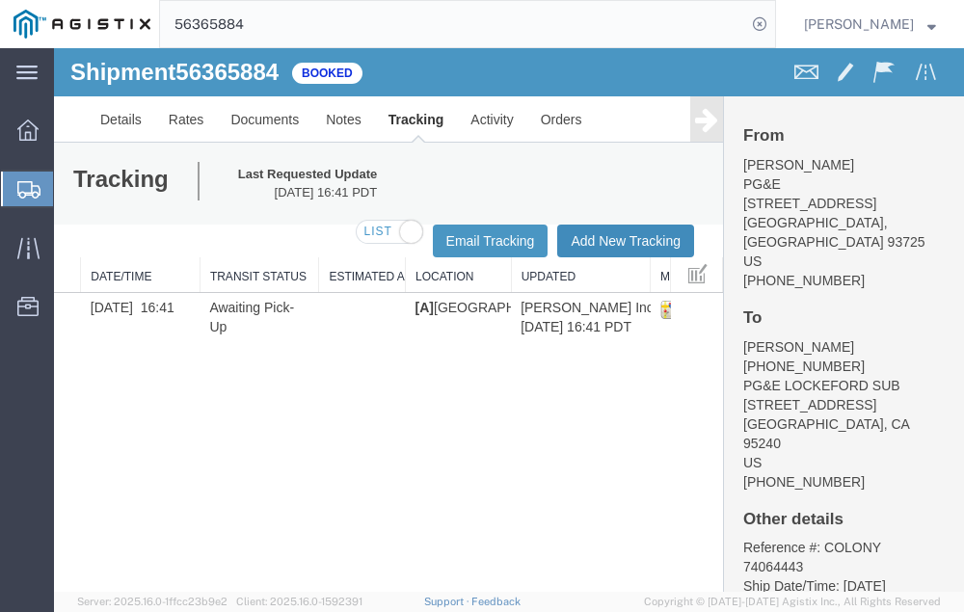
click at [604, 234] on button "Add New Tracking" at bounding box center [625, 241] width 137 height 33
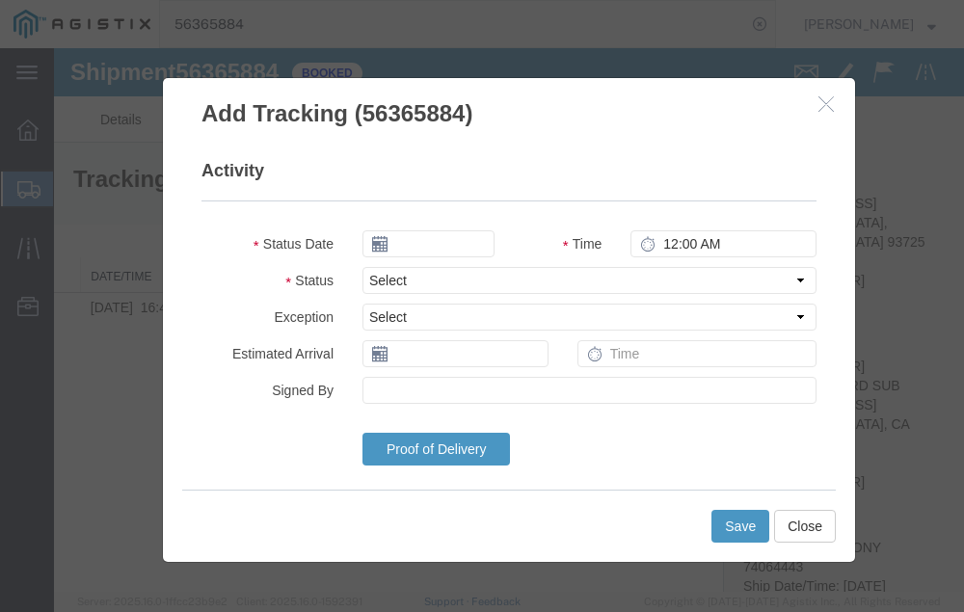
type input "[DATE]"
type input "7:00 PM"
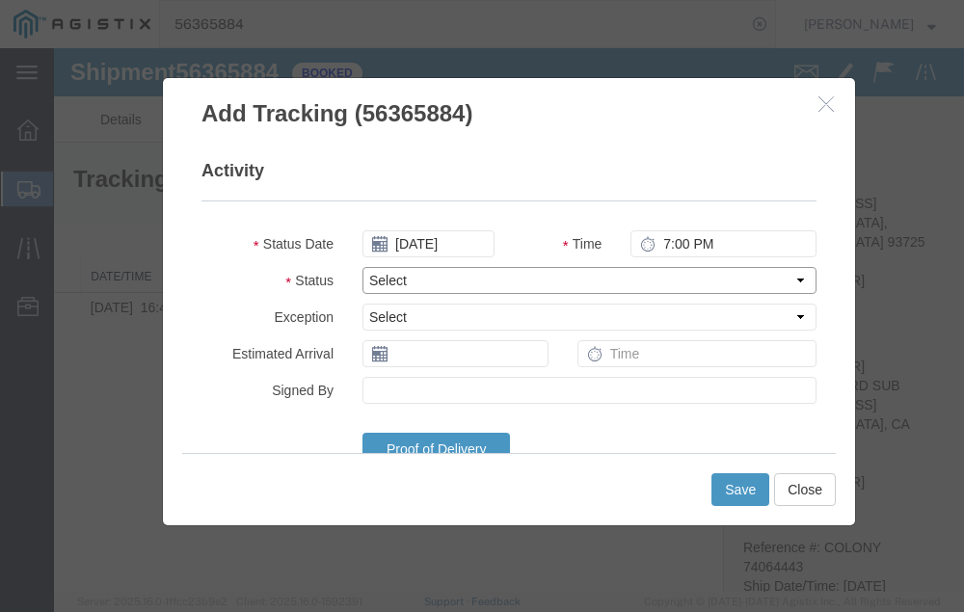
click at [458, 274] on select "Select Arrival Notice Available Arrival Notice Imported Arrive at Delivery Loca…" at bounding box center [589, 280] width 454 height 27
select select "DELIVRED"
click at [362, 267] on select "Select Arrival Notice Available Arrival Notice Imported Arrive at Delivery Loca…" at bounding box center [589, 280] width 454 height 27
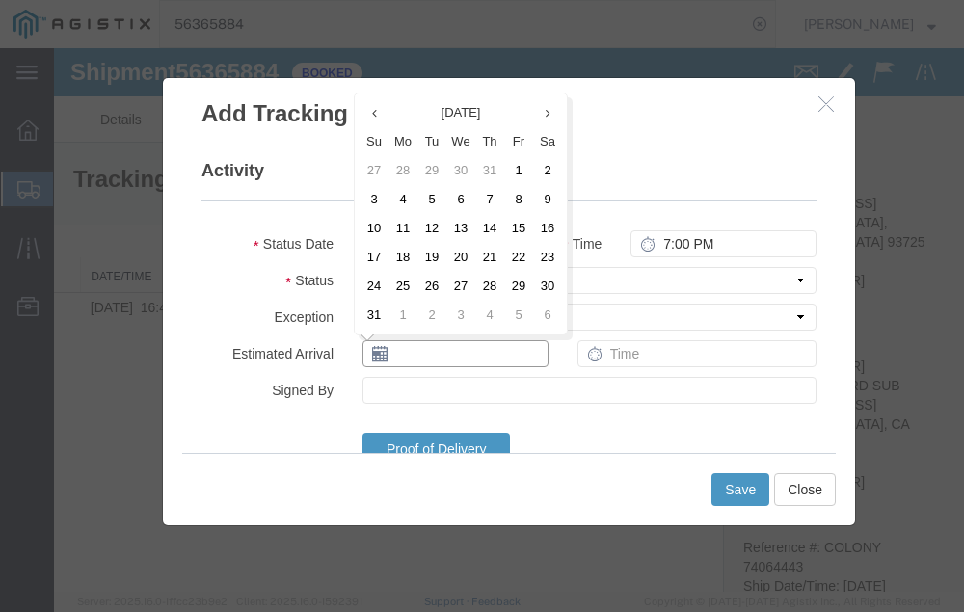
click at [418, 352] on input "text" at bounding box center [455, 353] width 186 height 27
click at [461, 225] on td "13" at bounding box center [460, 228] width 29 height 29
type input "[DATE]"
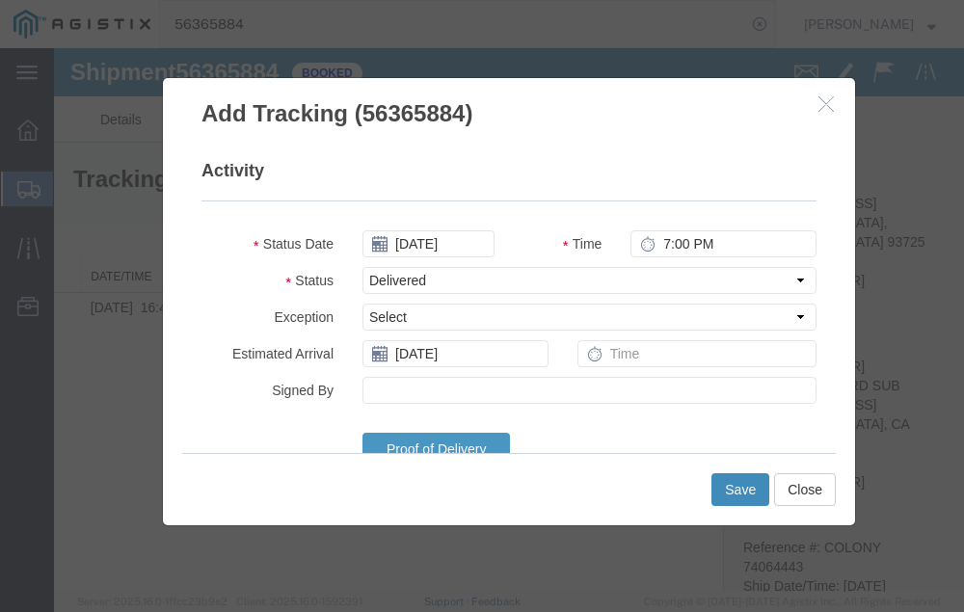
click at [735, 491] on button "Save" at bounding box center [740, 489] width 58 height 33
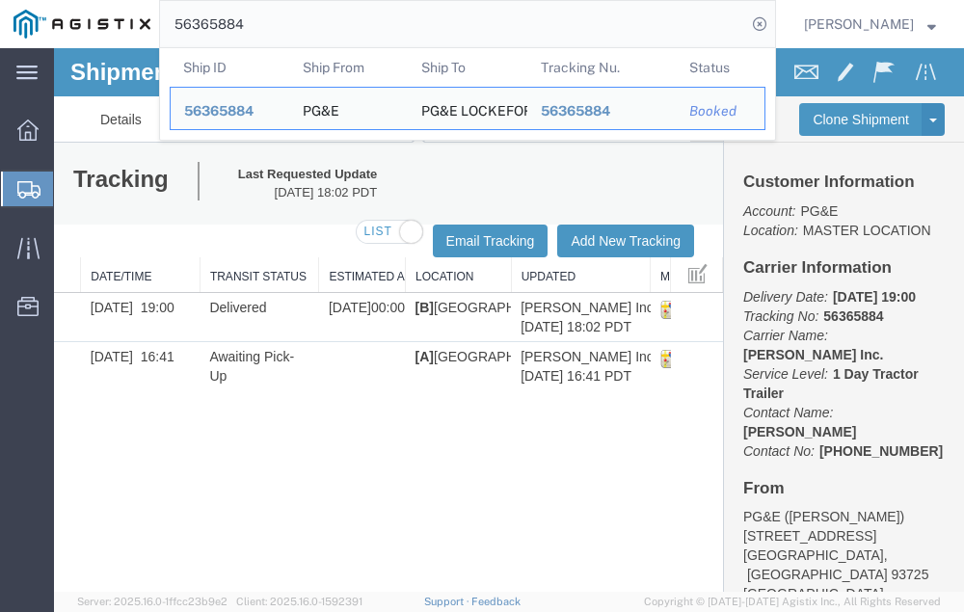
click at [315, 21] on input "56365884" at bounding box center [453, 24] width 586 height 46
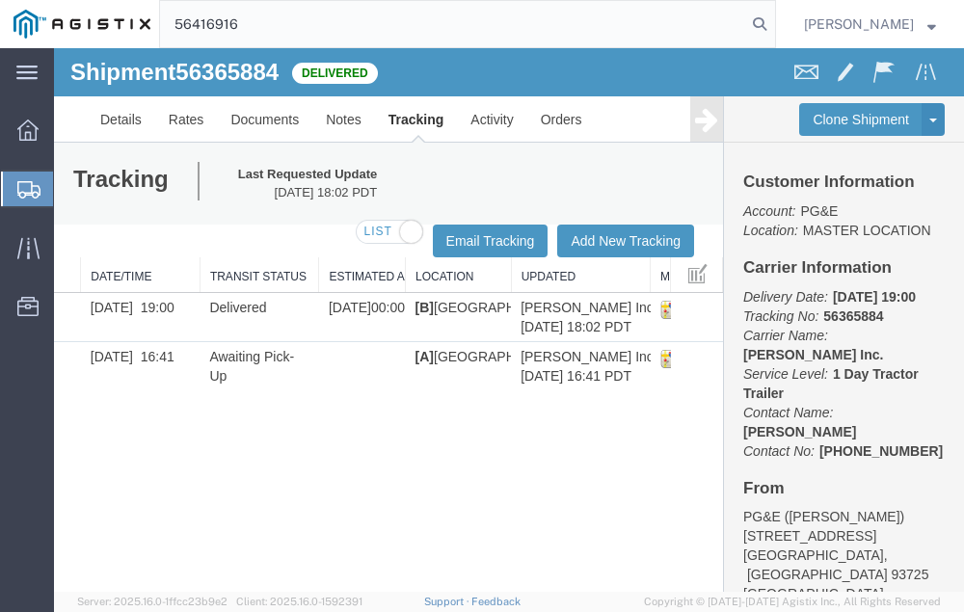
type input "56416916"
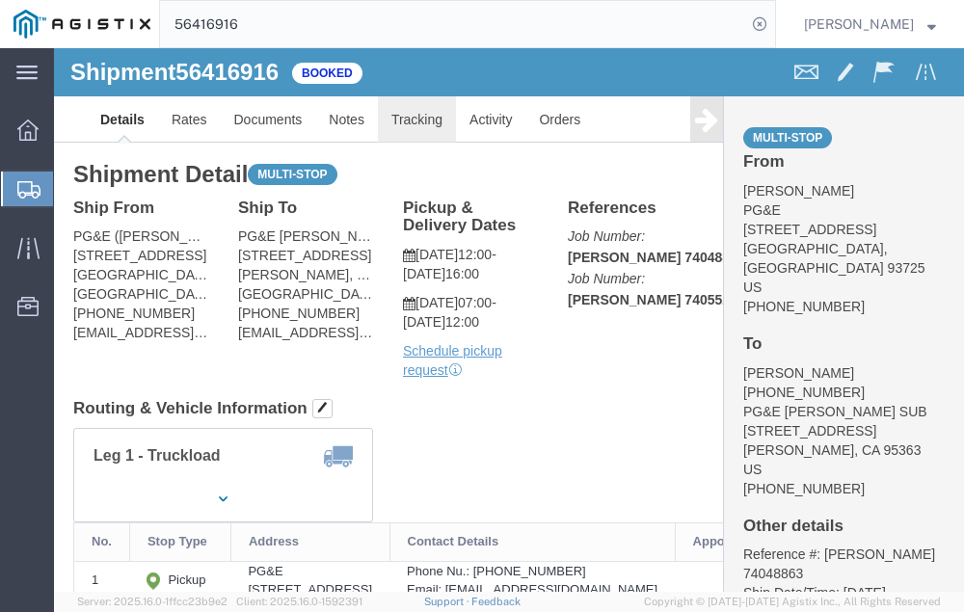
click link "Tracking"
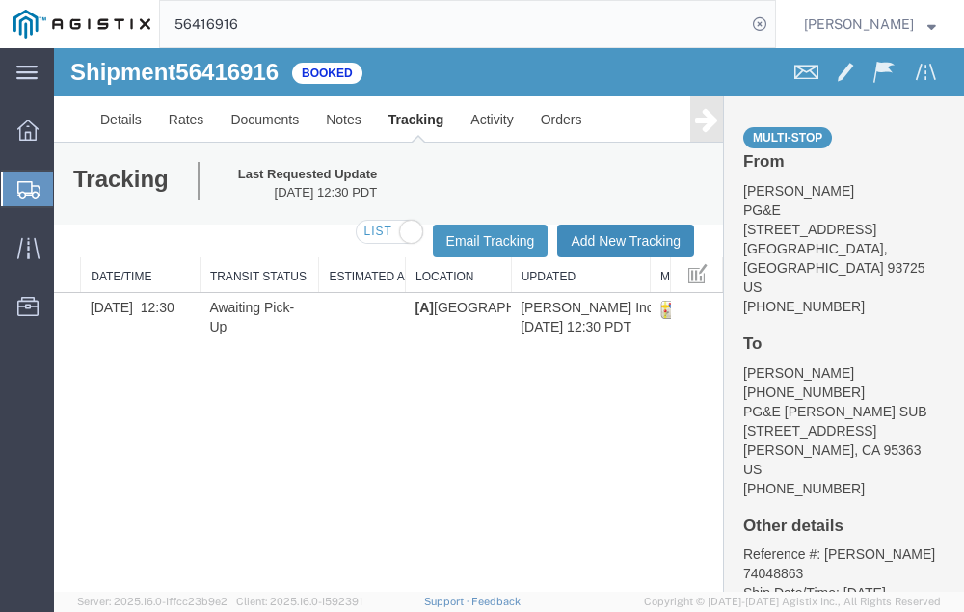
click at [602, 237] on button "Add New Tracking" at bounding box center [625, 241] width 137 height 33
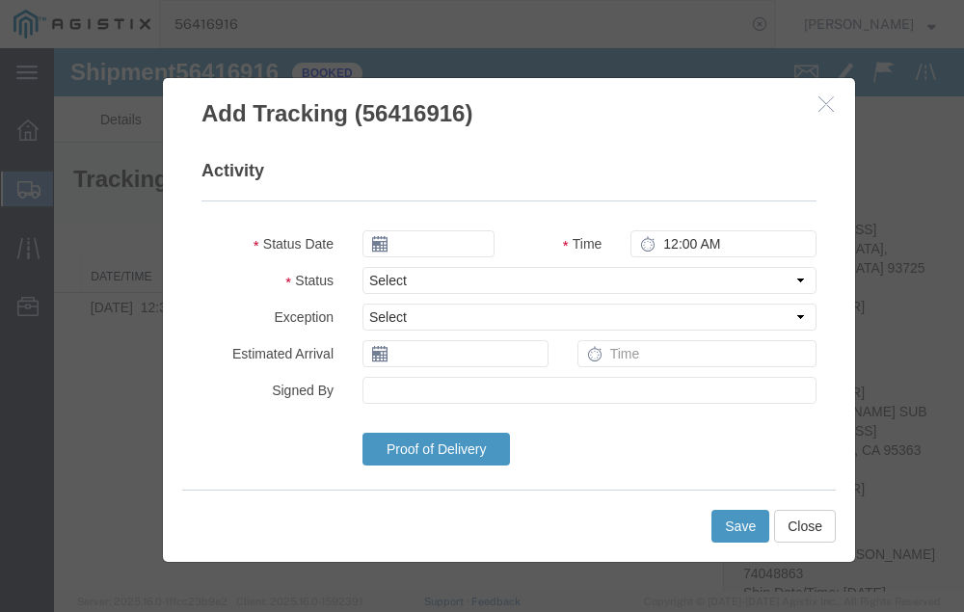
type input "[DATE]"
type input "7:00 PM"
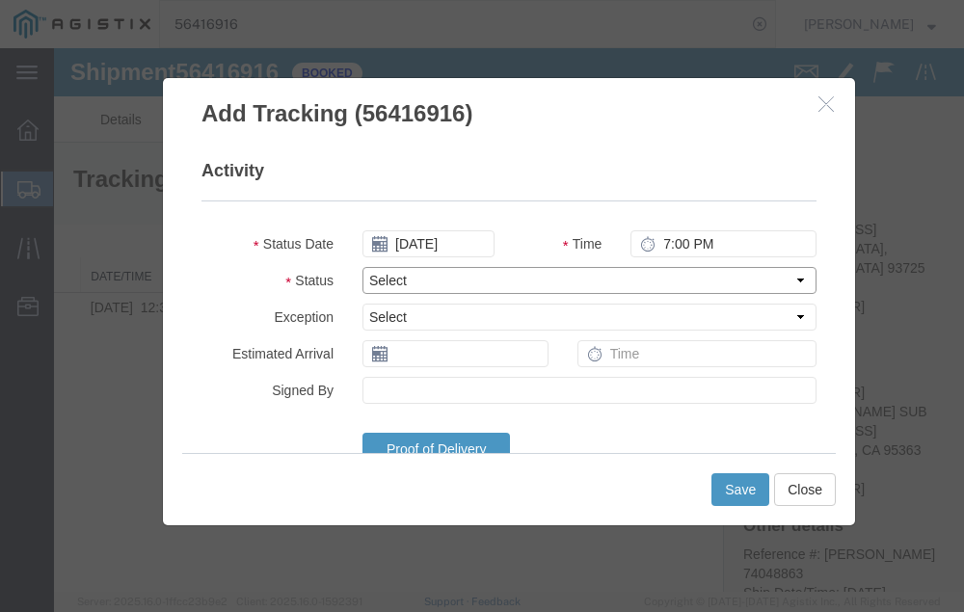
click at [463, 279] on select "Select Arrival Notice Available Arrival Notice Imported Arrive at Delivery Loca…" at bounding box center [589, 280] width 454 height 27
select select "DELIVRED"
click at [362, 267] on select "Select Arrival Notice Available Arrival Notice Imported Arrive at Delivery Loca…" at bounding box center [589, 280] width 454 height 27
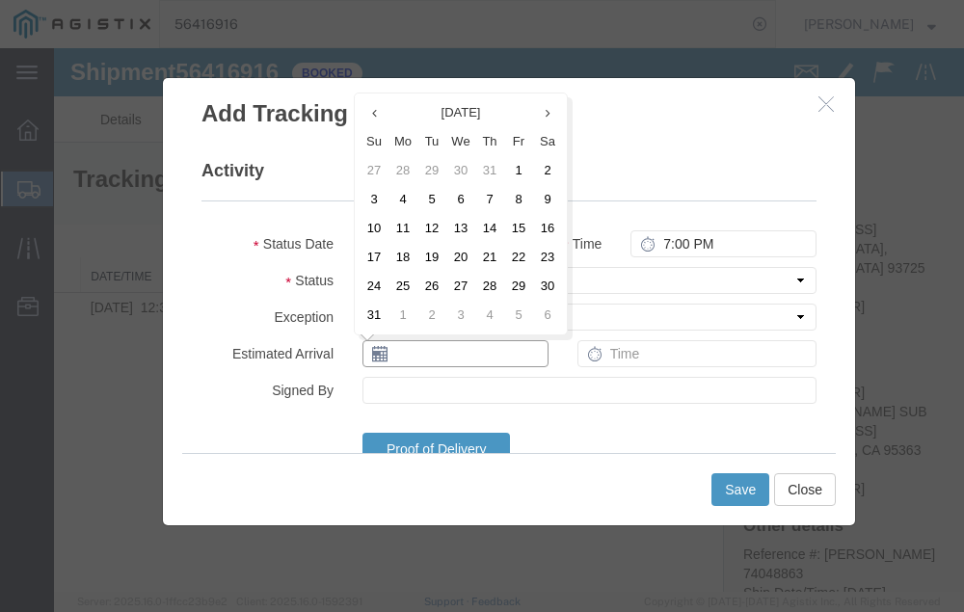
click at [422, 359] on input "text" at bounding box center [455, 353] width 186 height 27
click at [459, 226] on td "13" at bounding box center [460, 228] width 29 height 29
type input "[DATE]"
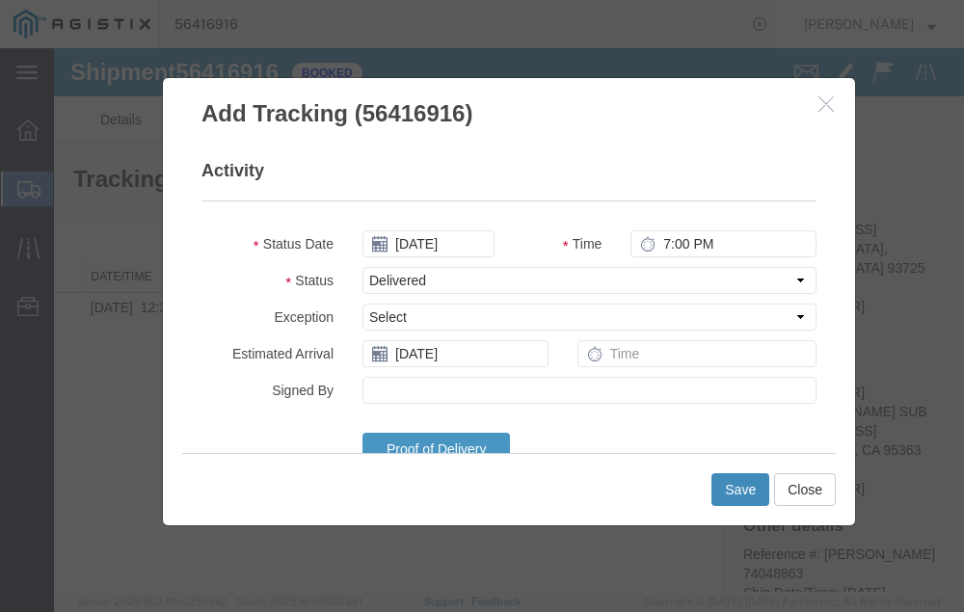
click at [738, 486] on button "Save" at bounding box center [740, 489] width 58 height 33
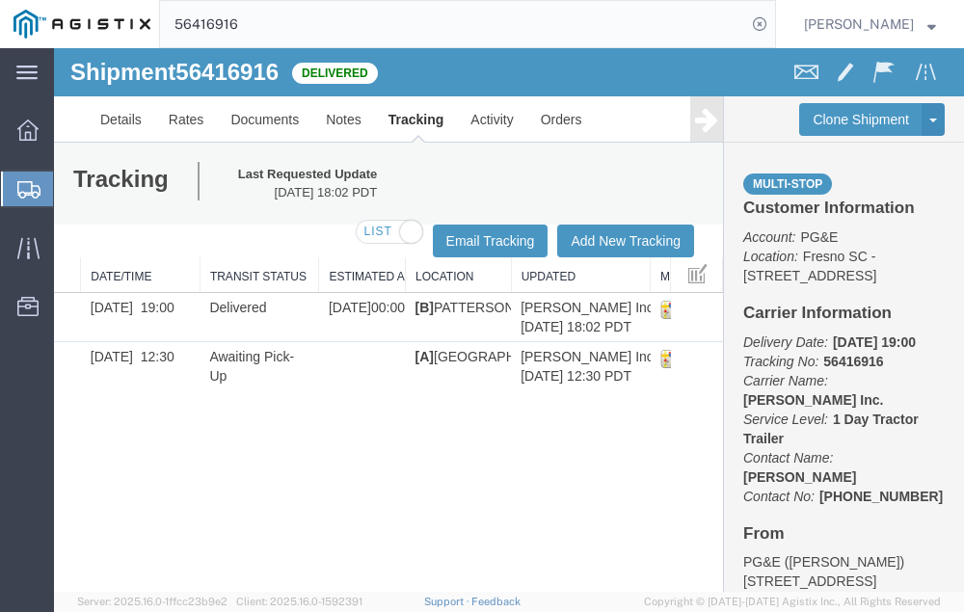
click at [293, 25] on input "56416916" at bounding box center [453, 24] width 586 height 46
type input "56435811"
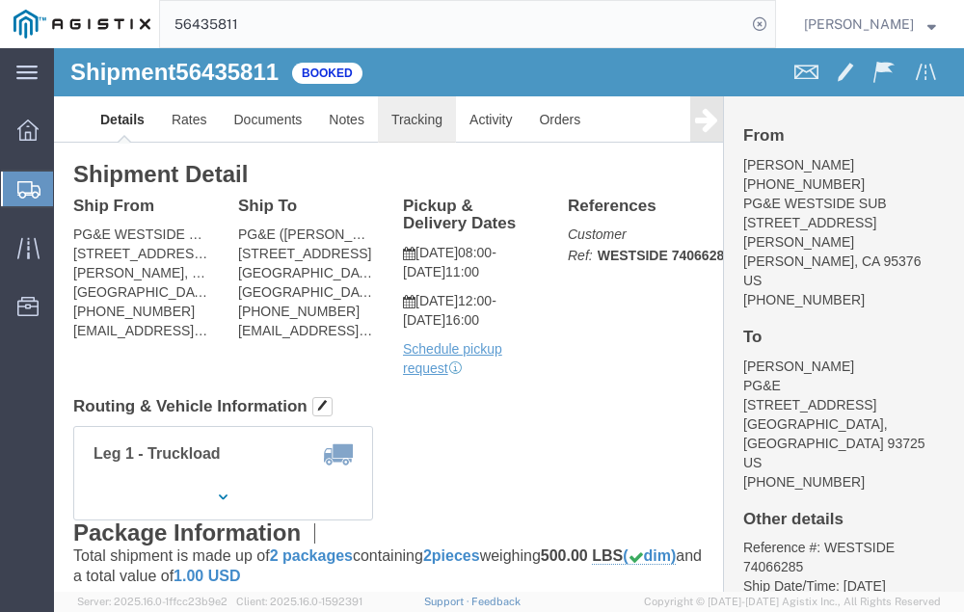
click link "Tracking"
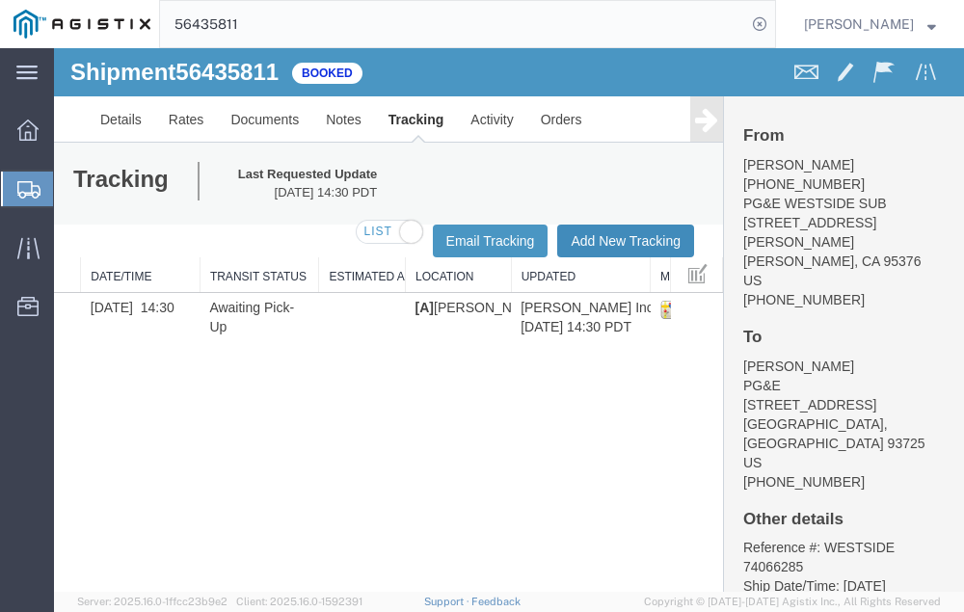
click at [605, 234] on button "Add New Tracking" at bounding box center [625, 241] width 137 height 33
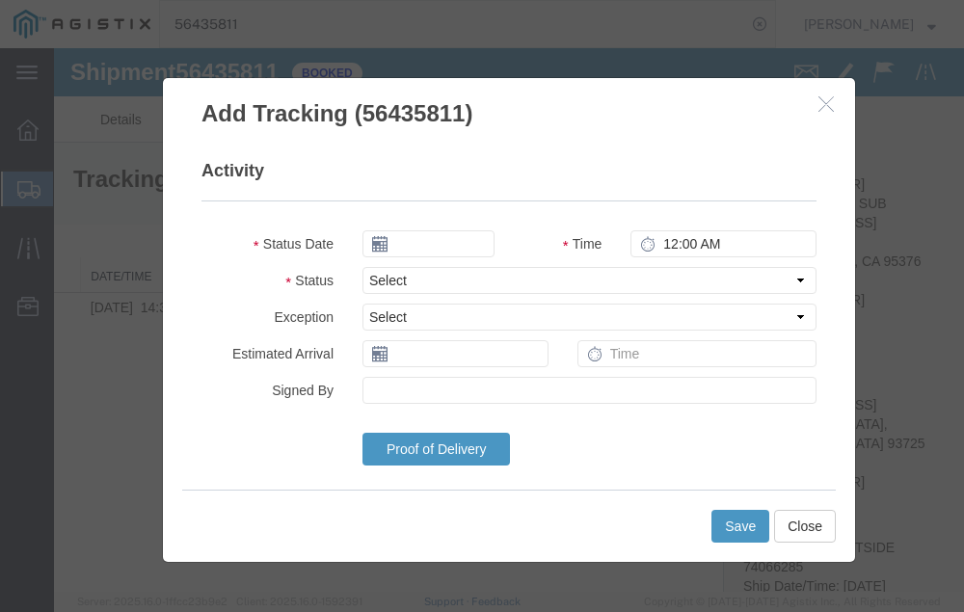
type input "[DATE]"
type input "7:00 PM"
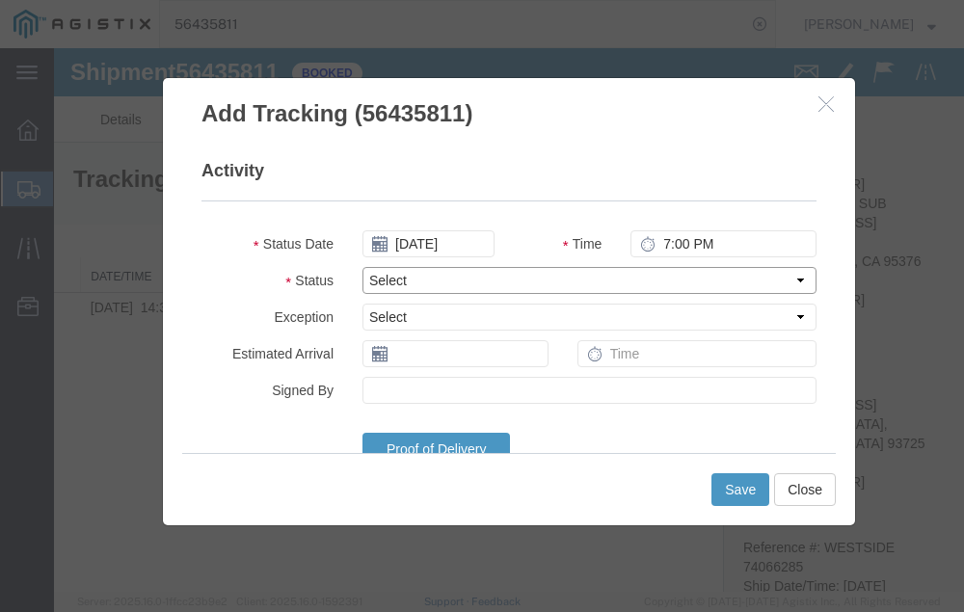
click at [469, 278] on select "Select Arrival Notice Available Arrival Notice Imported Arrive at Delivery Loca…" at bounding box center [589, 280] width 454 height 27
select select "DELIVRED"
click at [362, 267] on select "Select Arrival Notice Available Arrival Notice Imported Arrive at Delivery Loca…" at bounding box center [589, 280] width 454 height 27
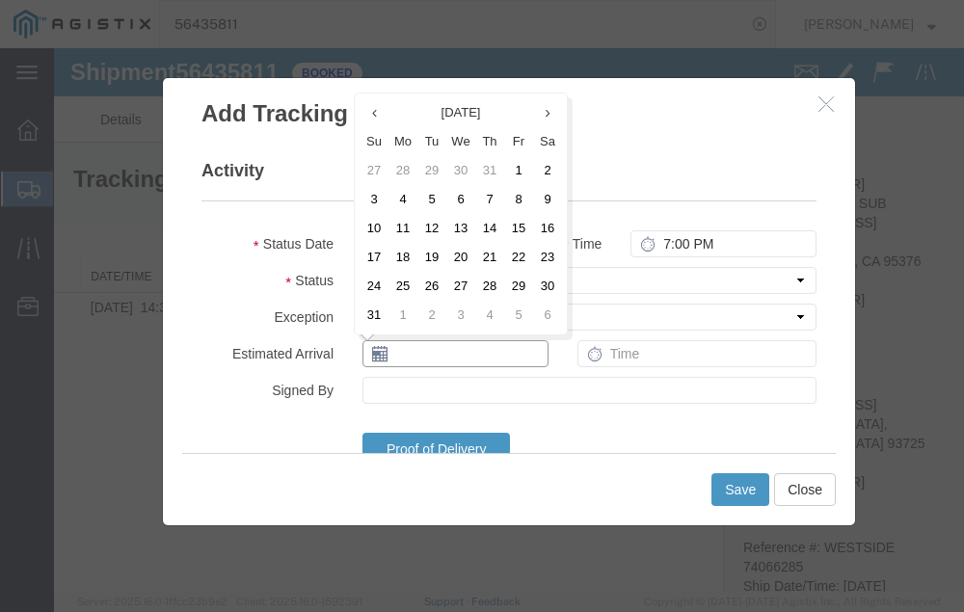
click at [423, 357] on input "text" at bounding box center [455, 353] width 186 height 27
click at [459, 225] on td "13" at bounding box center [460, 228] width 29 height 29
type input "[DATE]"
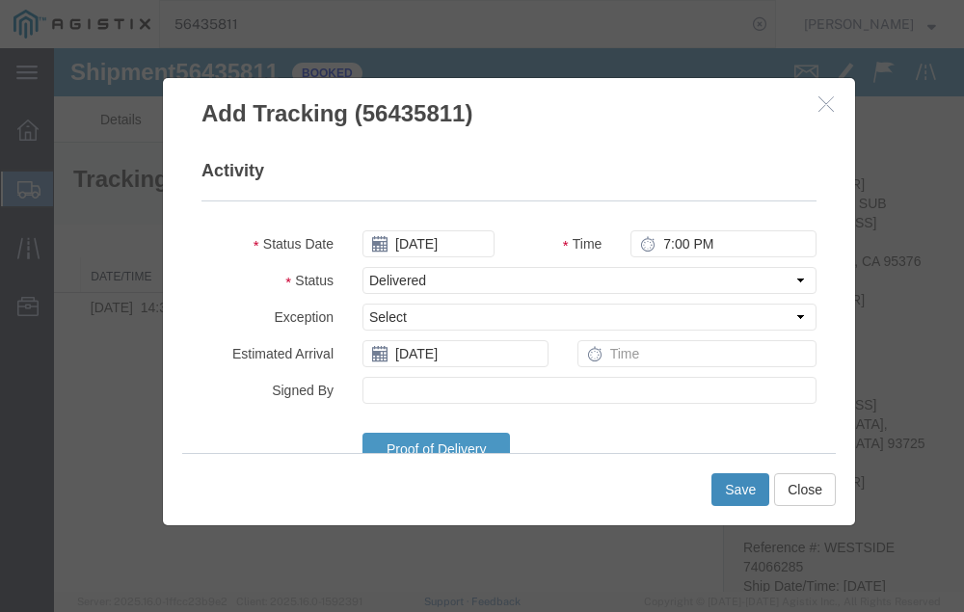
click at [735, 484] on button "Save" at bounding box center [740, 489] width 58 height 33
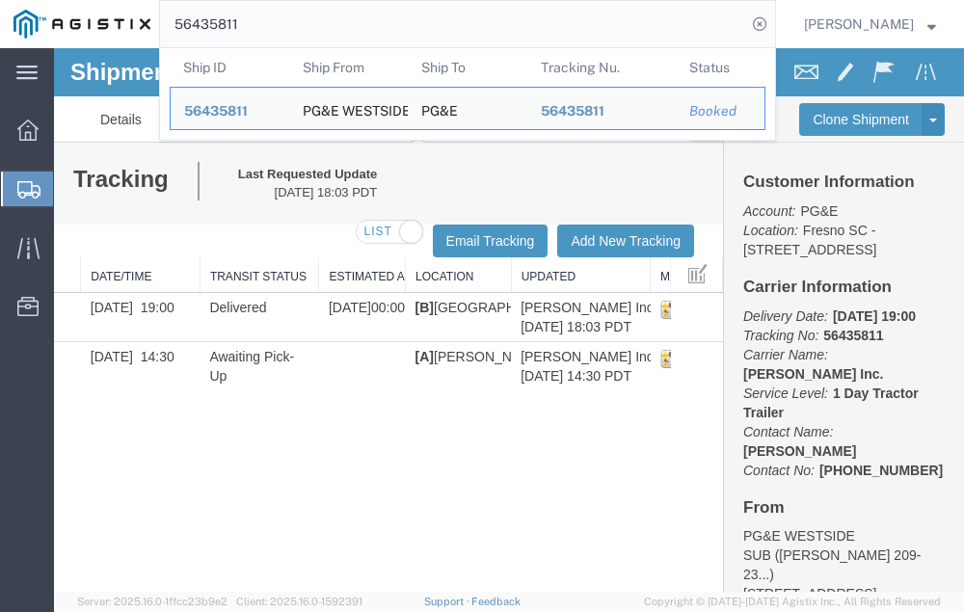
click at [305, 25] on input "56435811" at bounding box center [453, 24] width 586 height 46
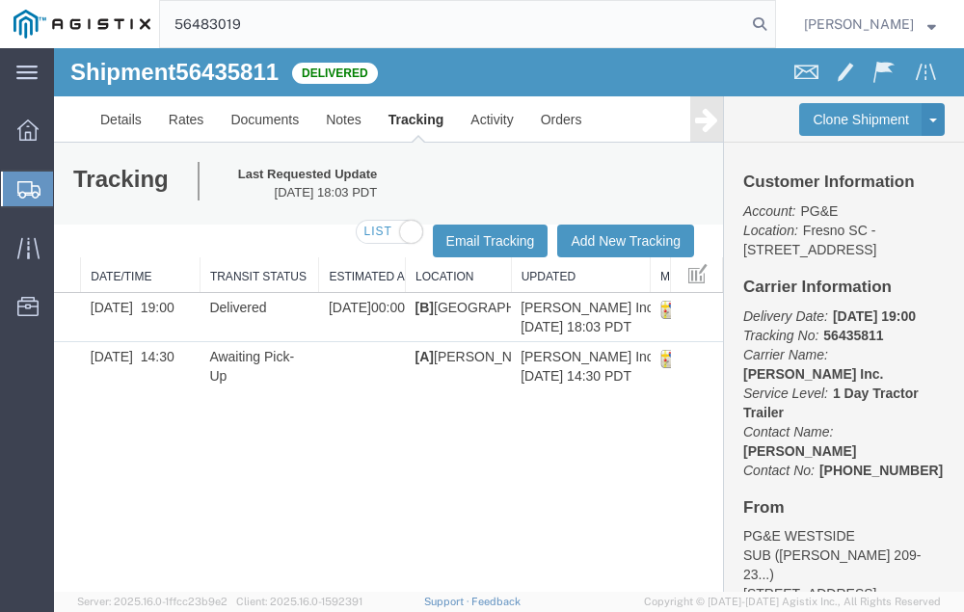
type input "56483019"
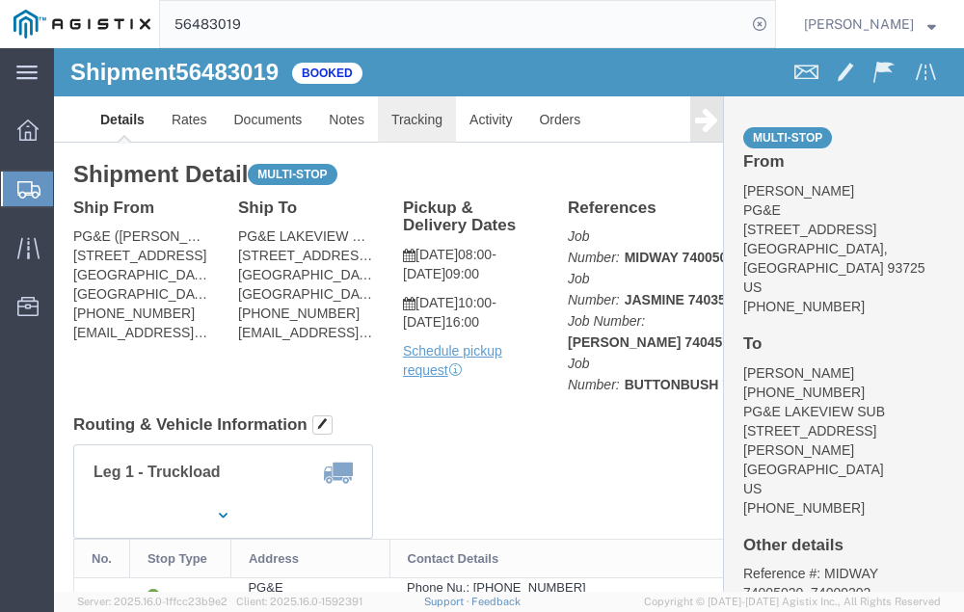
click link "Tracking"
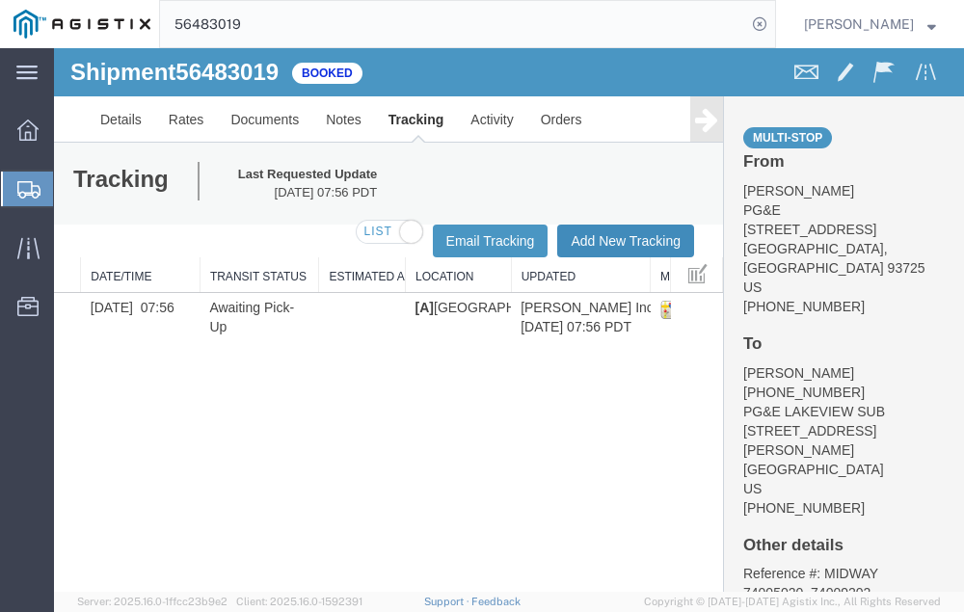
click at [602, 237] on button "Add New Tracking" at bounding box center [625, 241] width 137 height 33
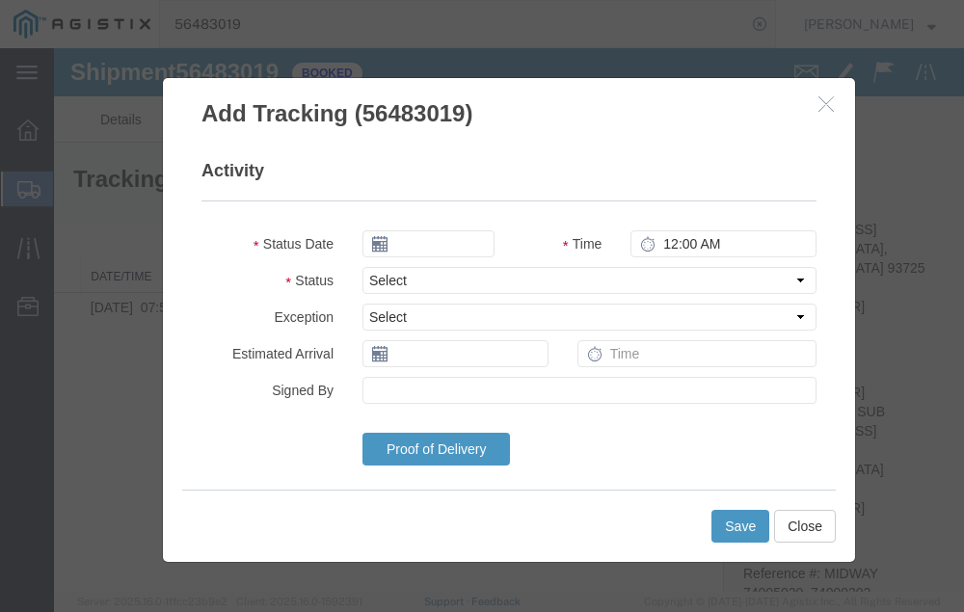
type input "[DATE]"
type input "7:00 PM"
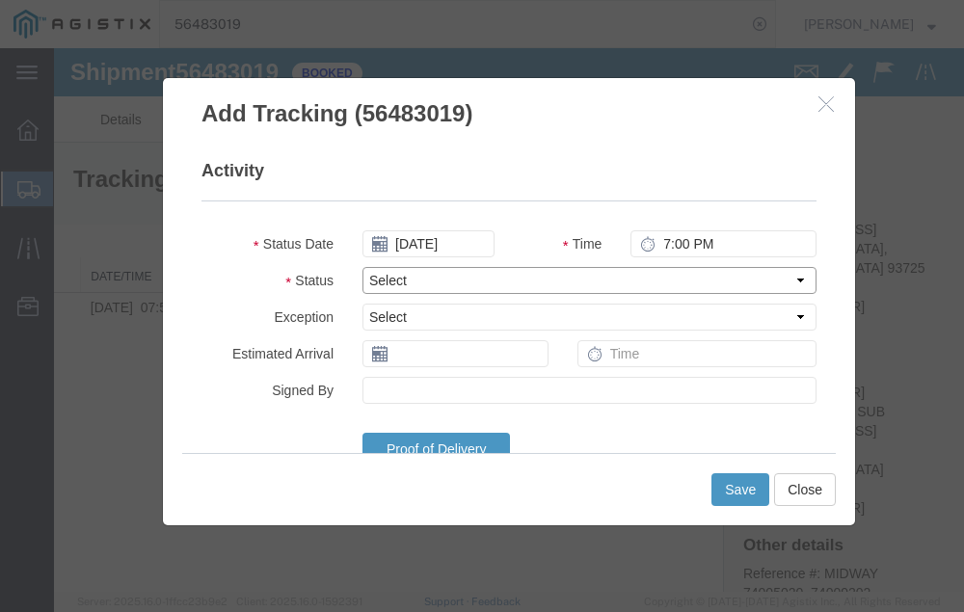
click at [442, 276] on select "Select Arrival Notice Available Arrival Notice Imported Arrive at Delivery Loca…" at bounding box center [589, 280] width 454 height 27
select select "DELIVRED"
click at [362, 267] on select "Select Arrival Notice Available Arrival Notice Imported Arrive at Delivery Loca…" at bounding box center [589, 280] width 454 height 27
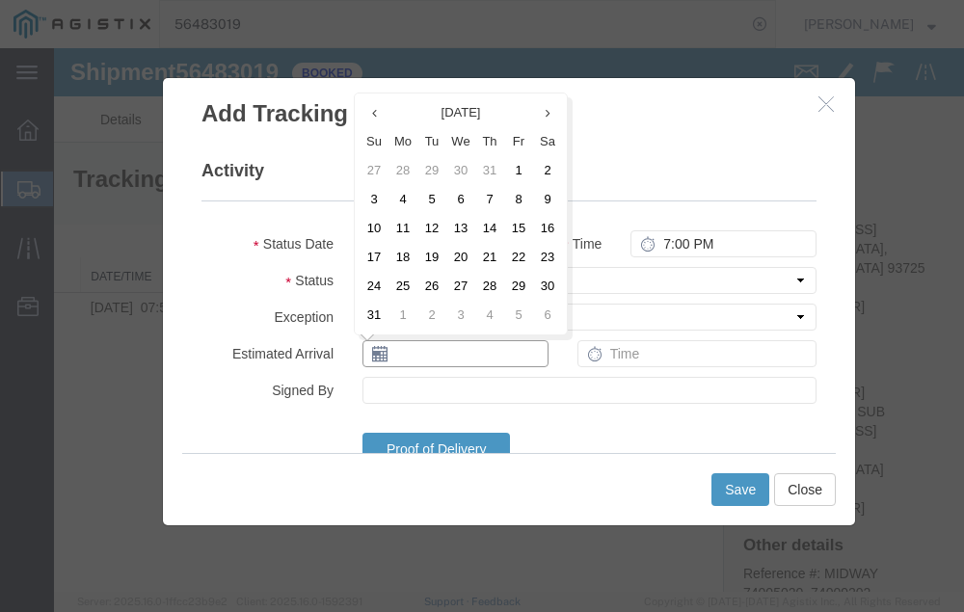
click at [428, 352] on input "text" at bounding box center [455, 353] width 186 height 27
click at [461, 225] on td "13" at bounding box center [460, 228] width 29 height 29
type input "[DATE]"
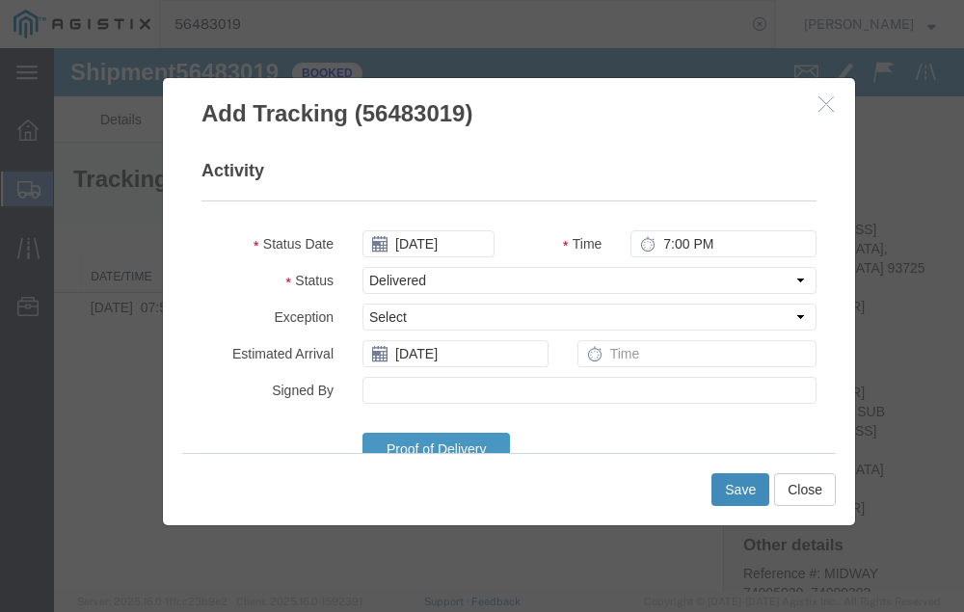
click at [737, 484] on button "Save" at bounding box center [740, 489] width 58 height 33
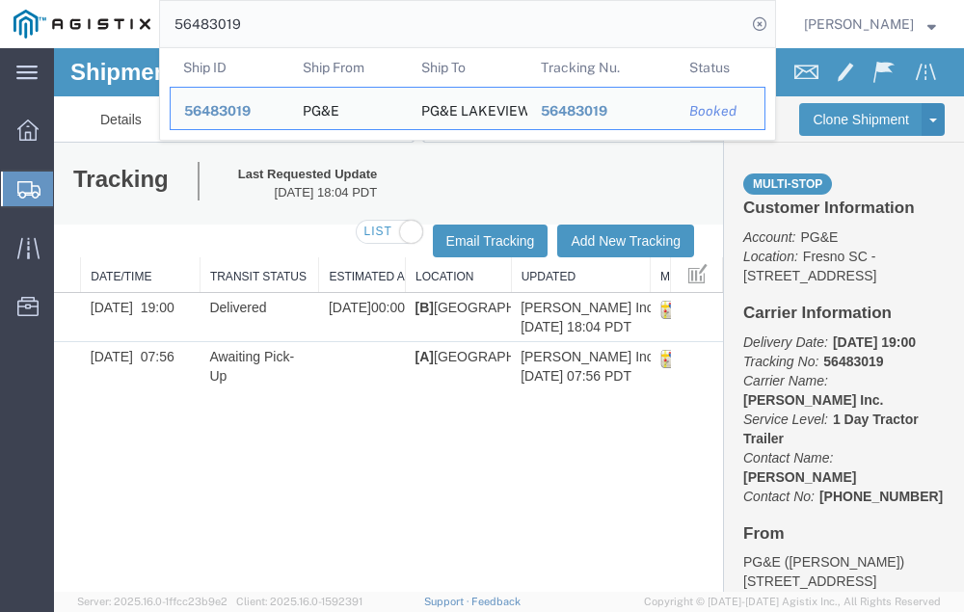
click at [286, 22] on input "56483019" at bounding box center [453, 24] width 586 height 46
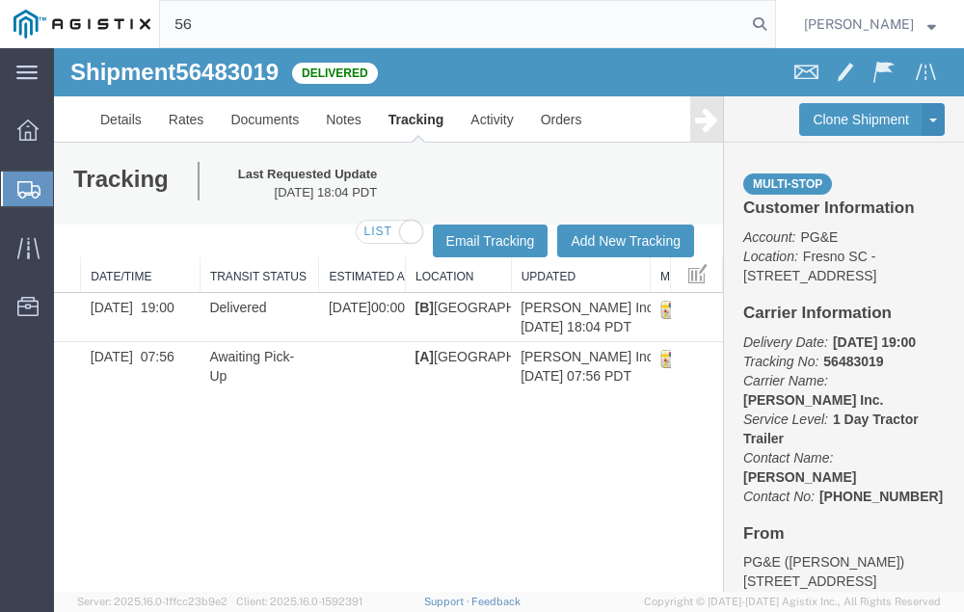
type input "5"
